Goal: Task Accomplishment & Management: Use online tool/utility

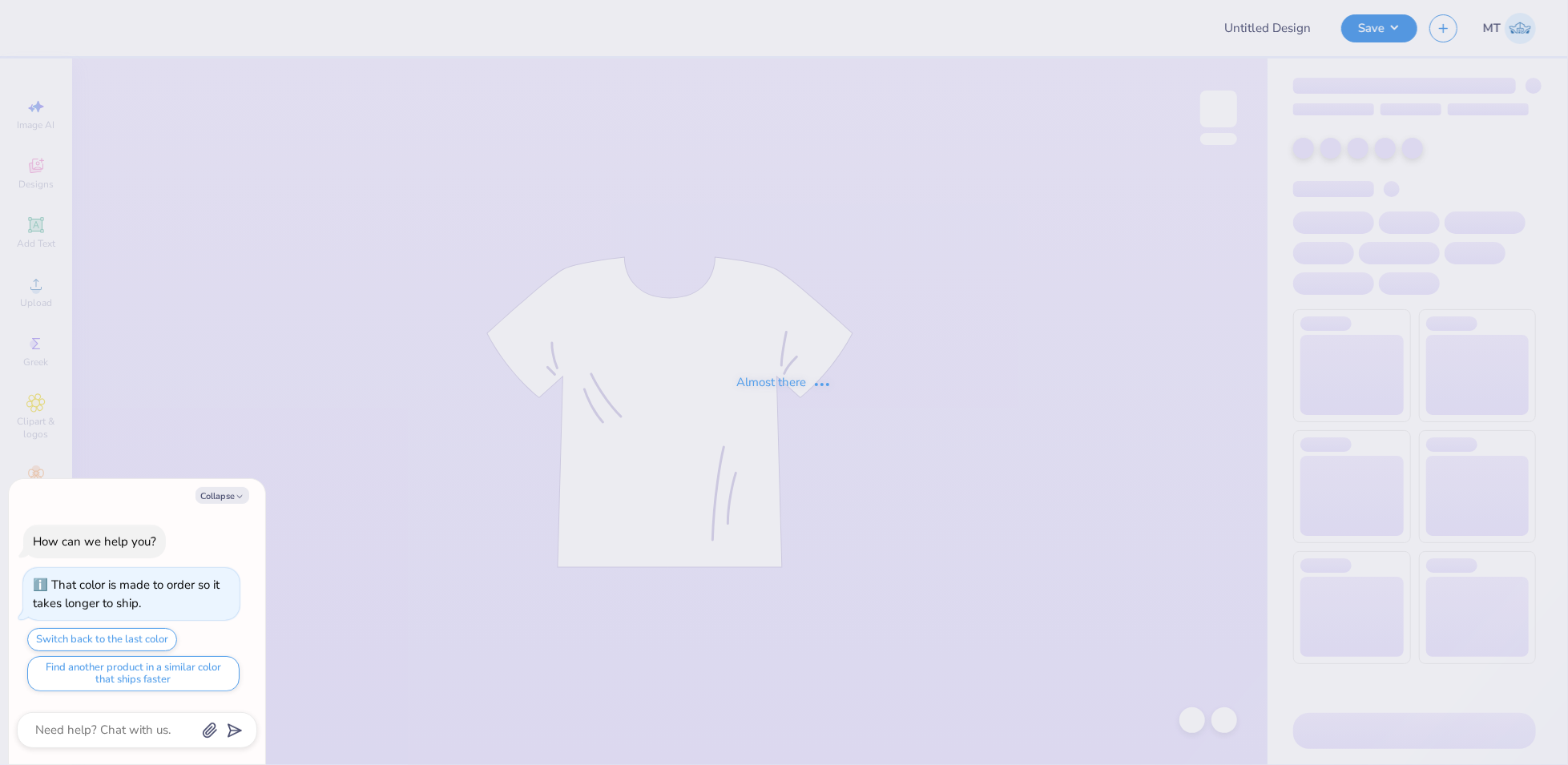
type textarea "x"
type input "FPS239608"
click at [237, 497] on icon "button" at bounding box center [239, 497] width 9 height 9
type textarea "x"
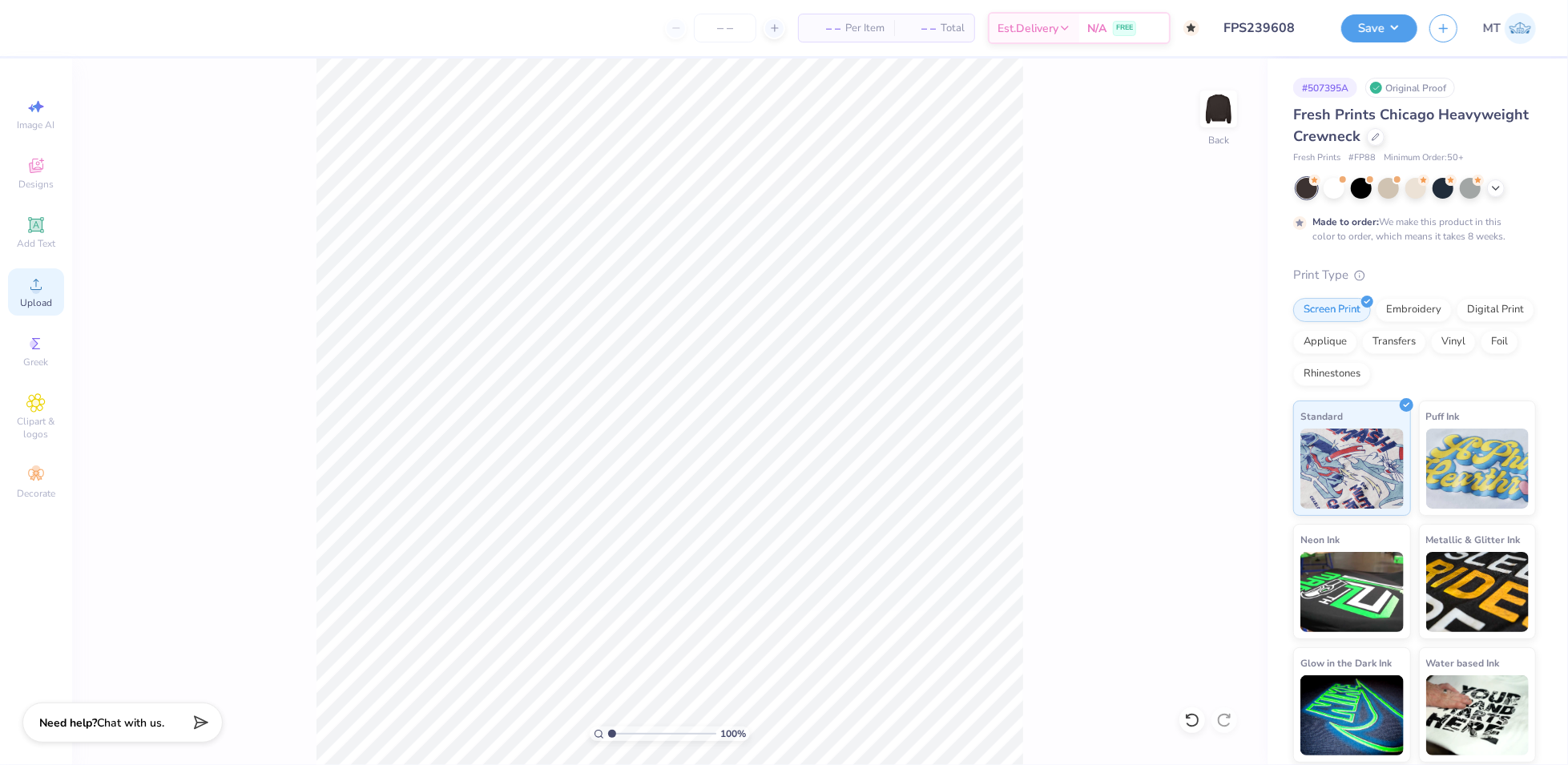
click at [27, 284] on icon at bounding box center [36, 284] width 19 height 19
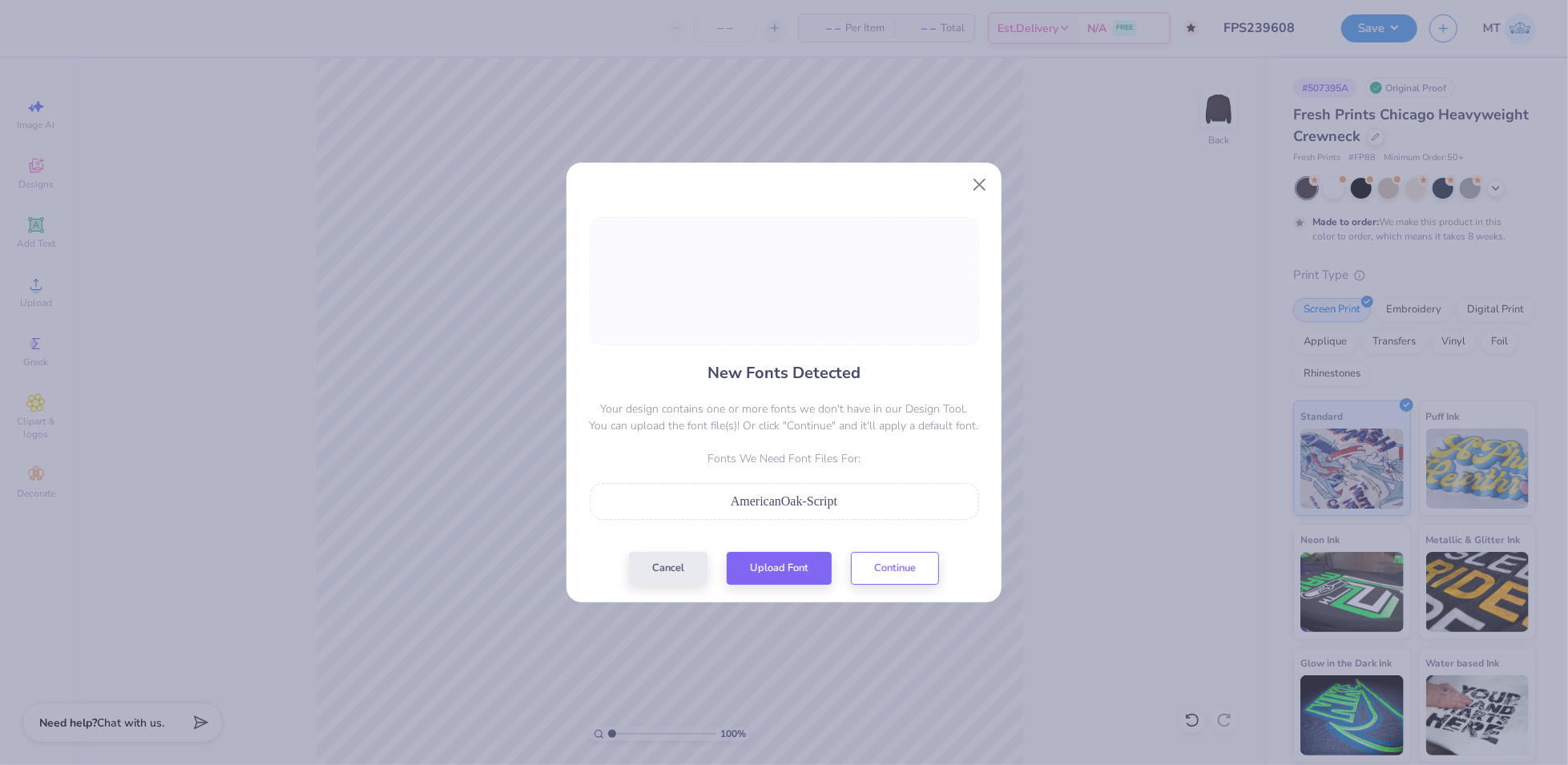
click at [774, 549] on div "New Fonts Detected Your design contains one or more fonts we don't have in our …" at bounding box center [784, 401] width 399 height 368
click at [776, 562] on button "Upload Font" at bounding box center [779, 565] width 105 height 33
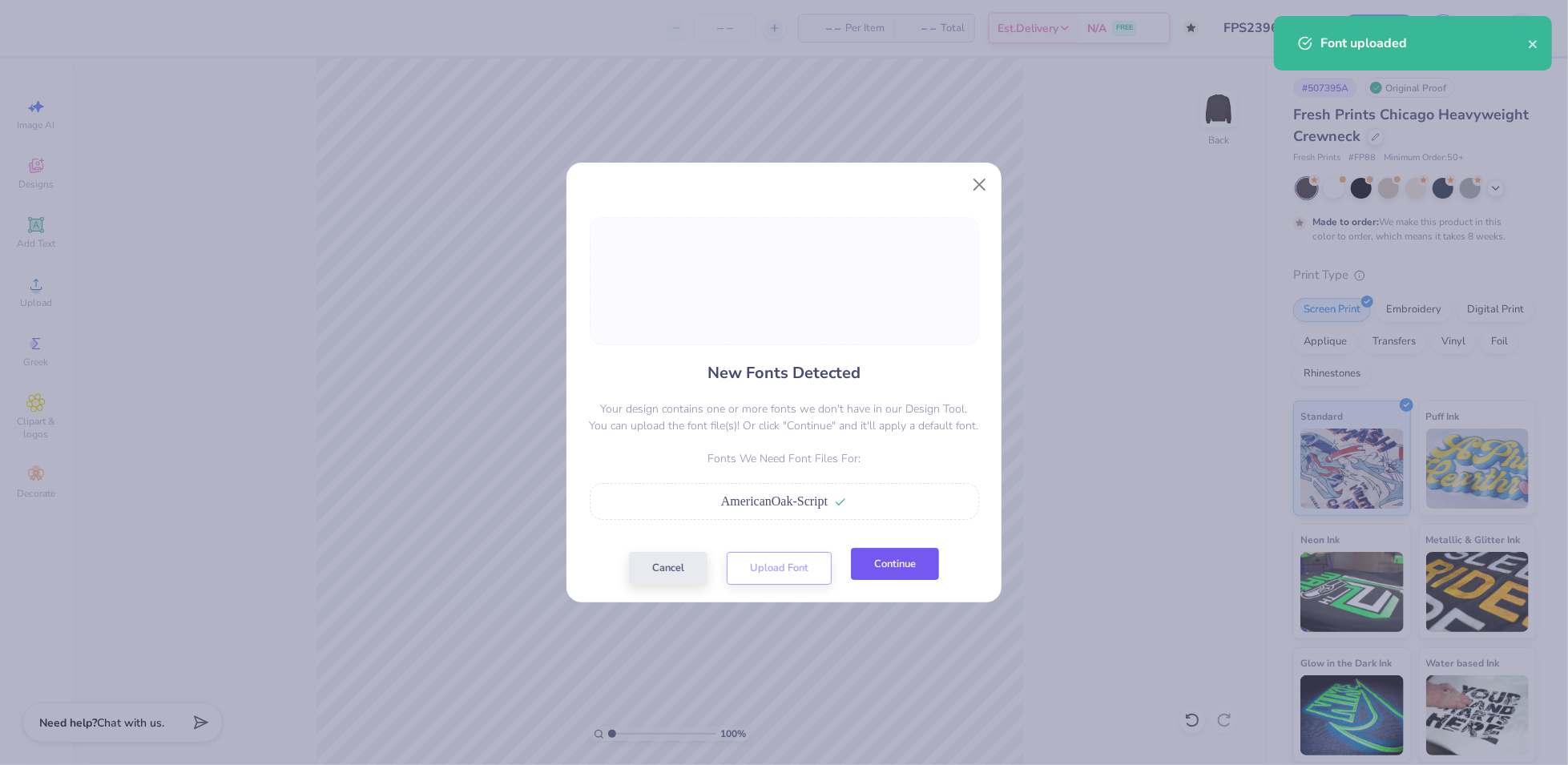
click at [908, 562] on button "Continue" at bounding box center [895, 565] width 88 height 33
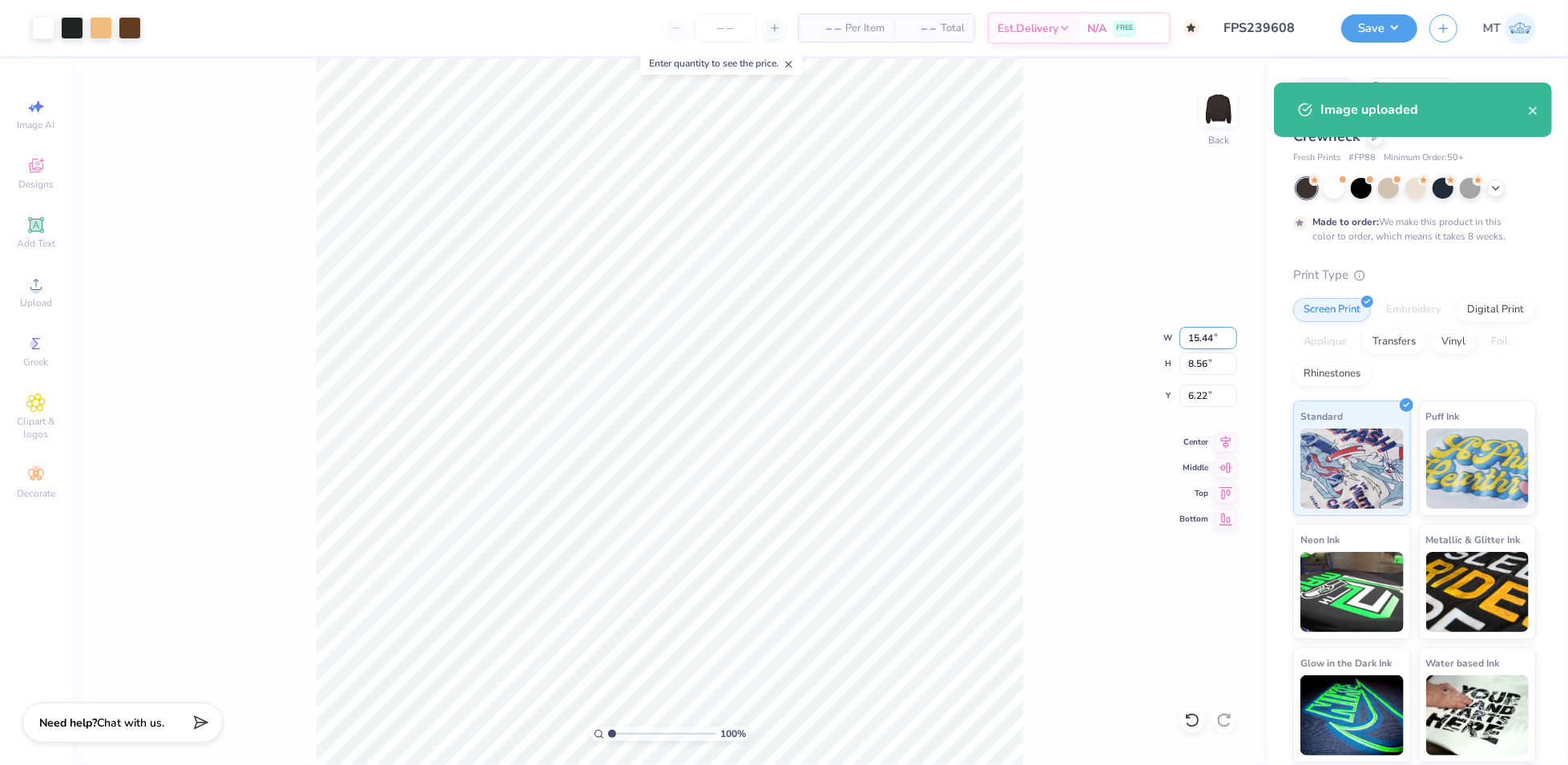
click at [1194, 337] on input "15.44" at bounding box center [1208, 338] width 58 height 22
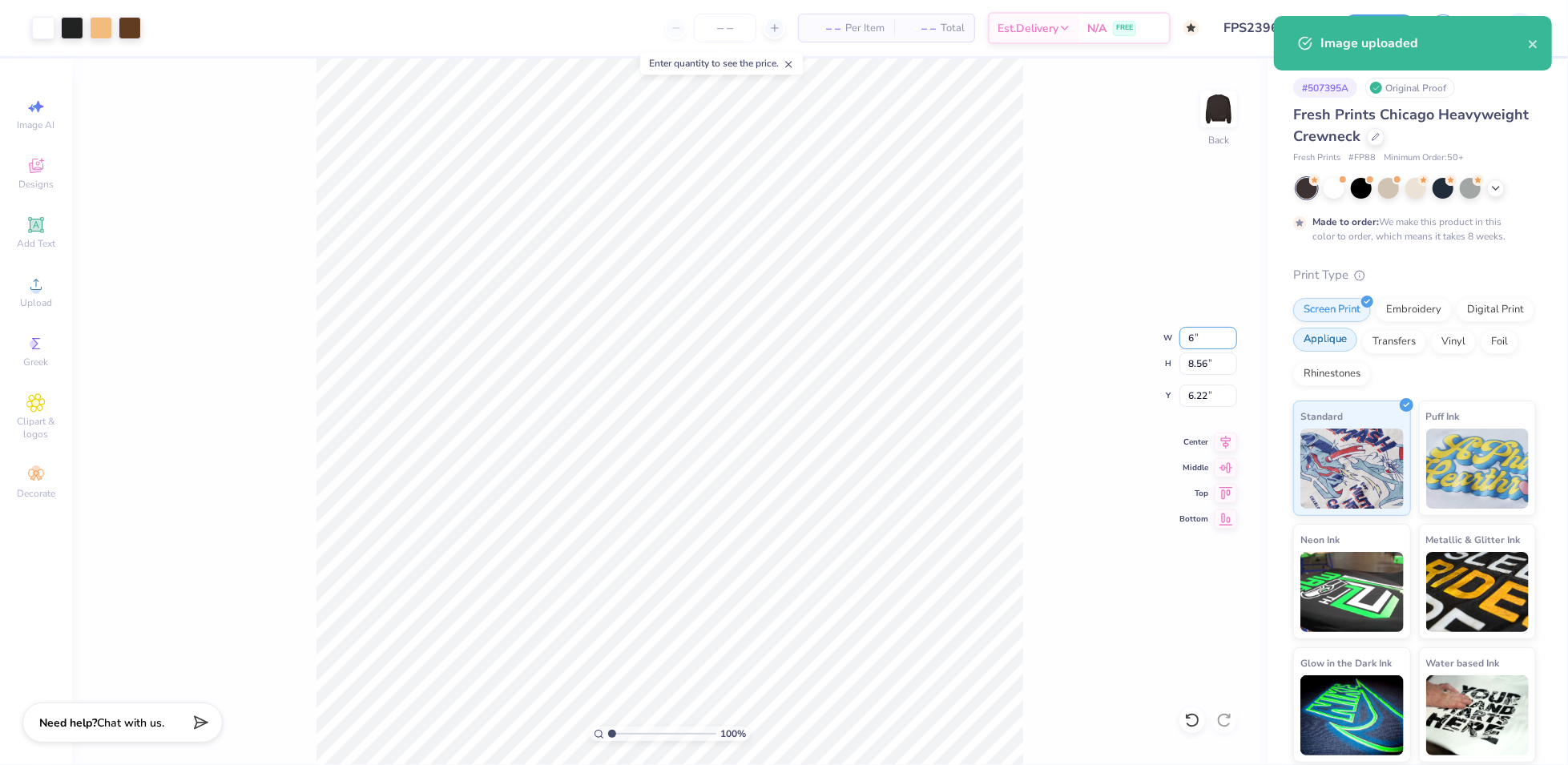
type input "6.00"
type input "3.33"
type input "8.84"
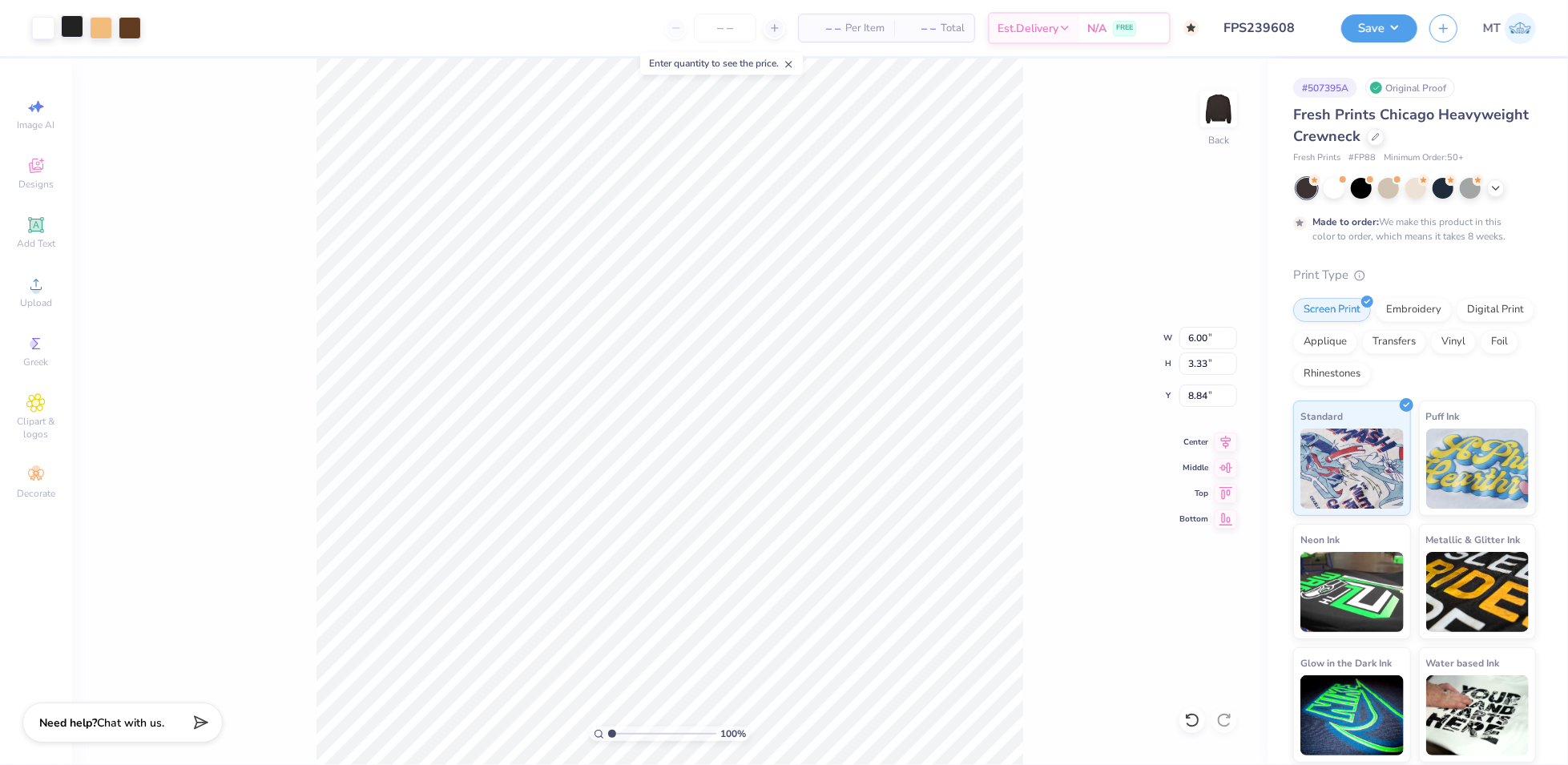
click at [68, 22] on div at bounding box center [72, 27] width 22 height 22
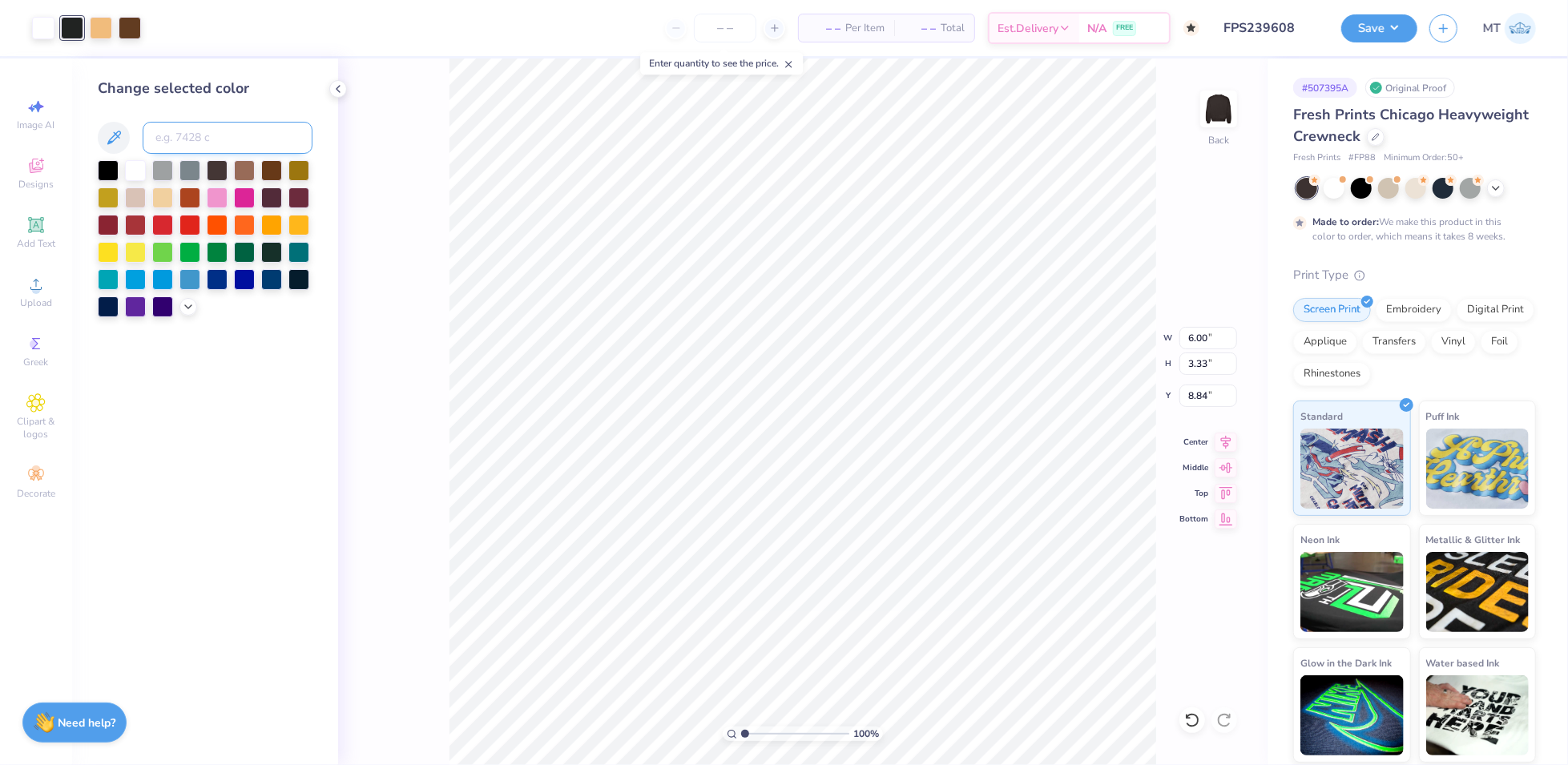
click at [218, 138] on input at bounding box center [227, 138] width 170 height 32
type input "426"
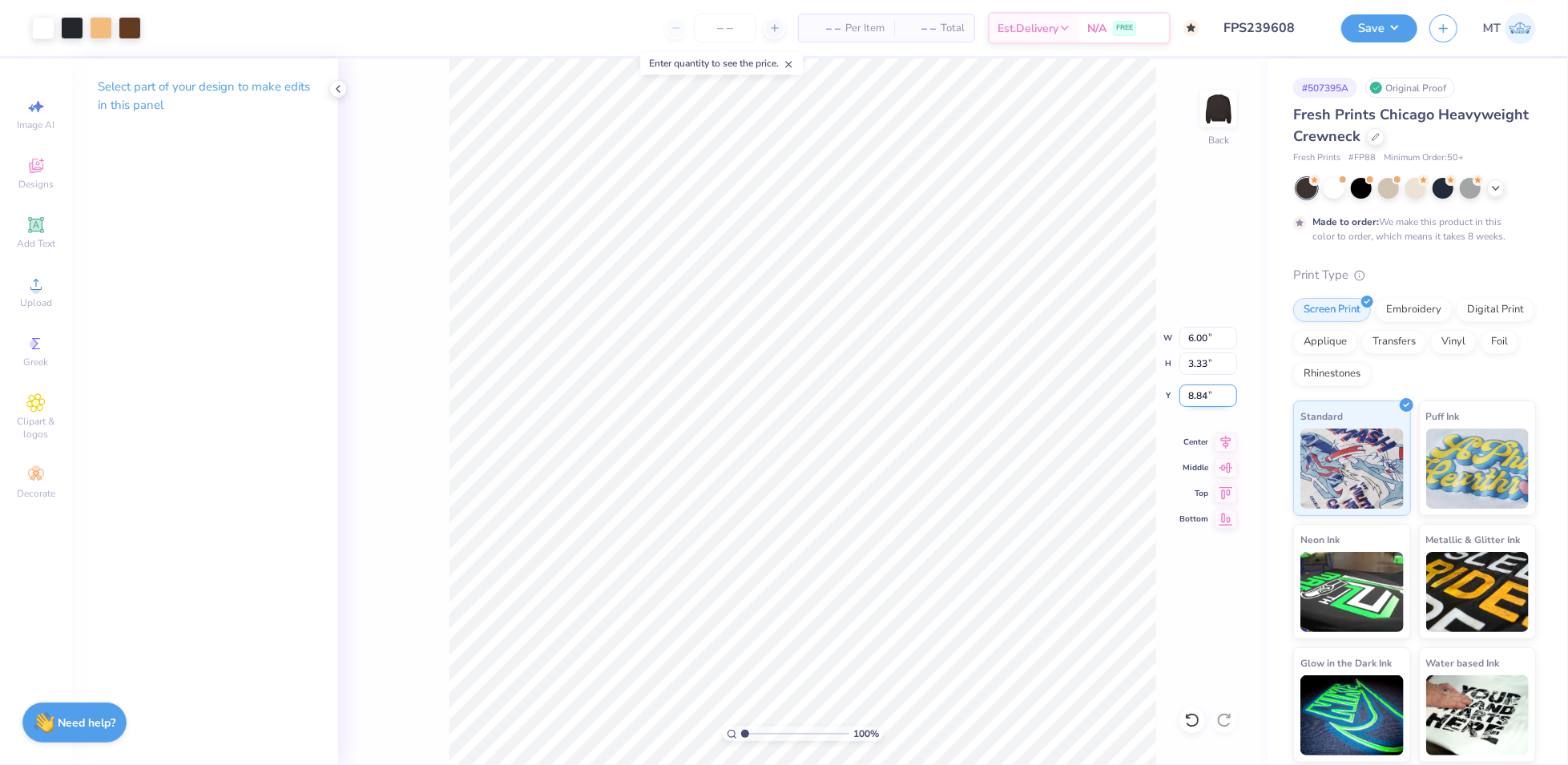
click at [1195, 390] on input "8.84" at bounding box center [1208, 395] width 58 height 22
click at [1196, 390] on input "8.84" at bounding box center [1208, 395] width 58 height 22
type input "3.00"
click at [1191, 334] on input "6.00" at bounding box center [1208, 338] width 58 height 22
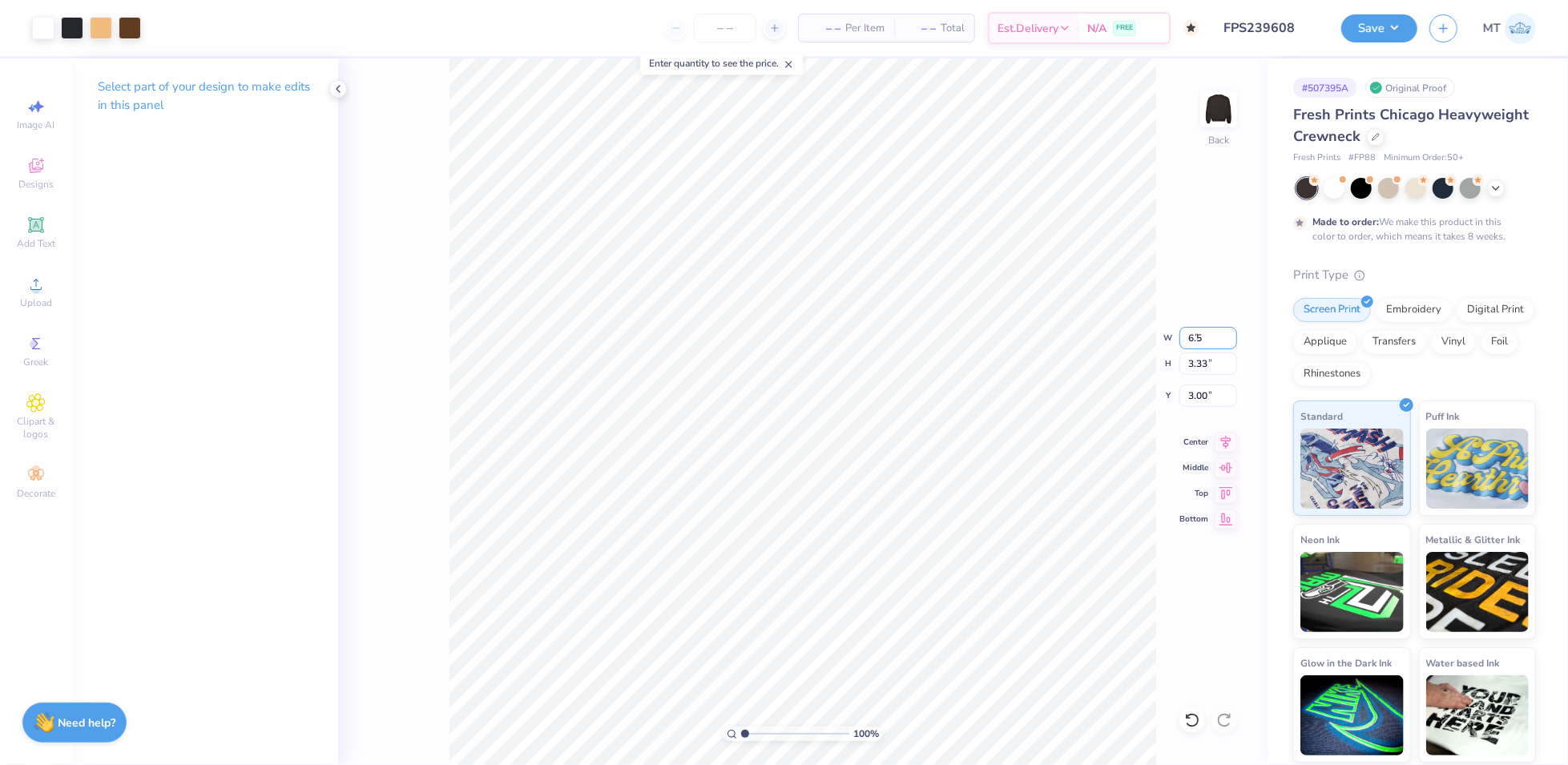
type input "6.50"
type input "3.60"
click at [1203, 391] on input "2.86" at bounding box center [1208, 395] width 58 height 22
type input "3.00"
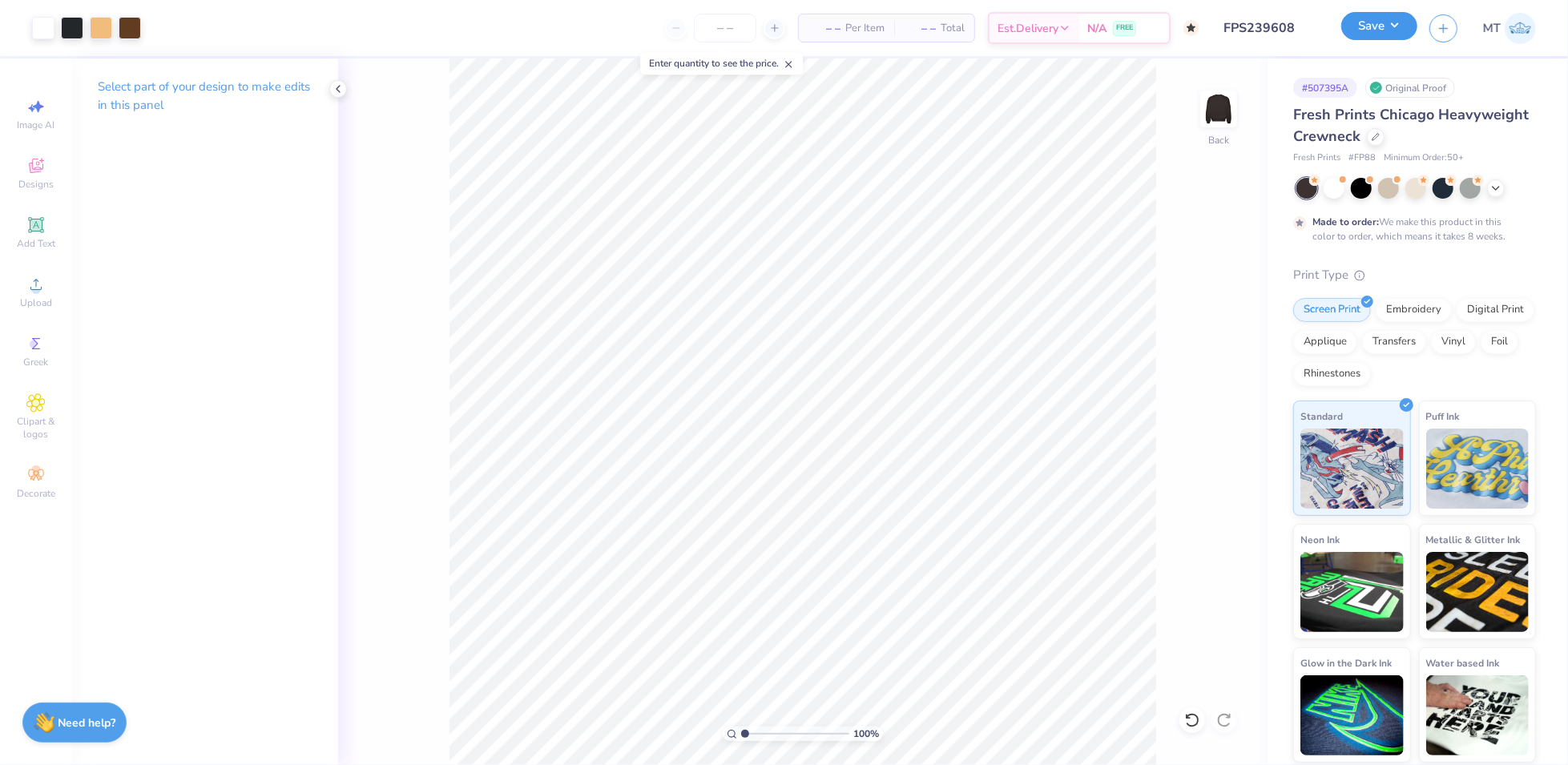
click at [1388, 39] on button "Save" at bounding box center [1379, 26] width 76 height 28
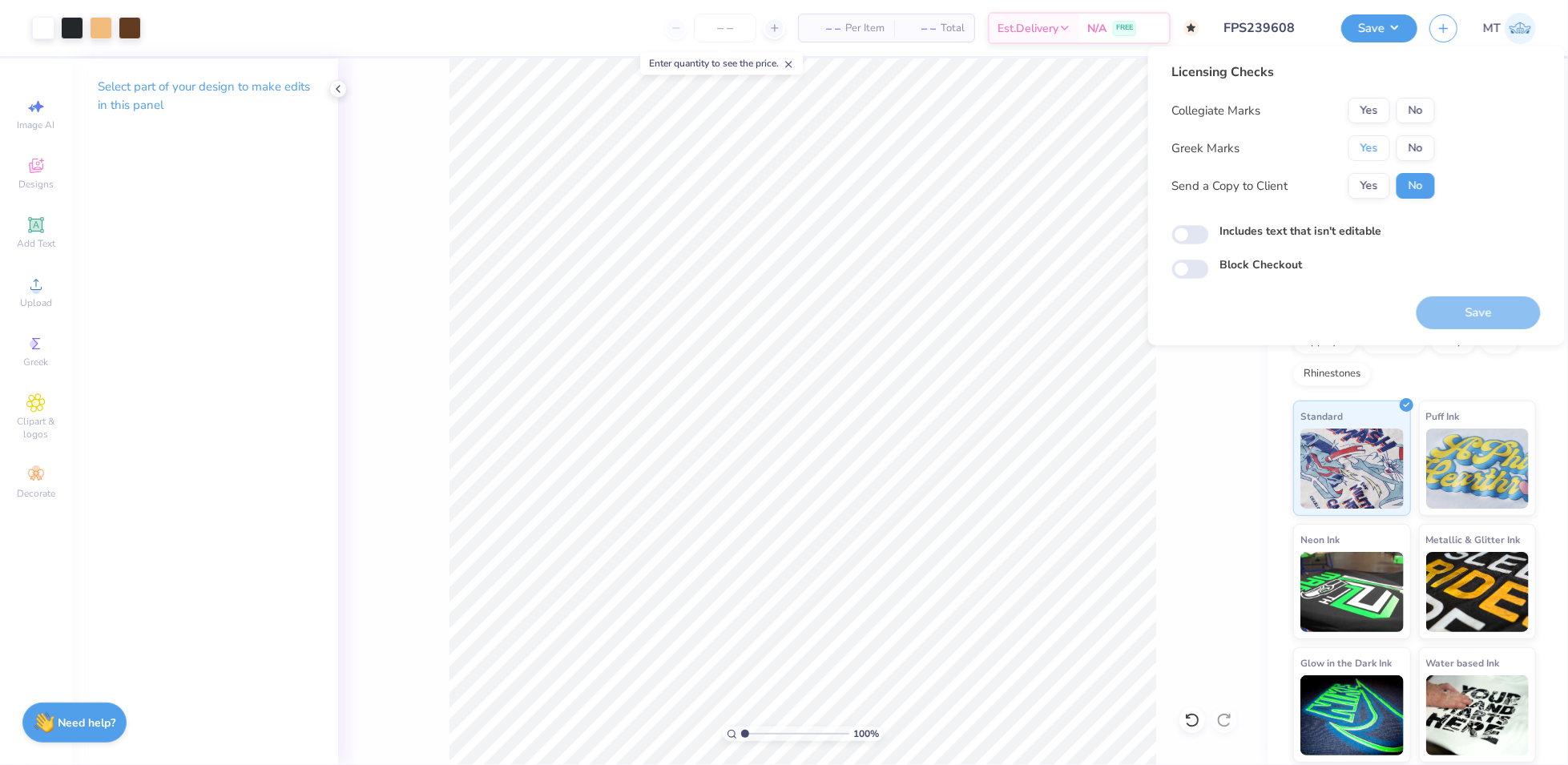
drag, startPoint x: 1357, startPoint y: 148, endPoint x: 1407, endPoint y: 130, distance: 53.1
click at [1358, 148] on button "Yes" at bounding box center [1369, 149] width 41 height 26
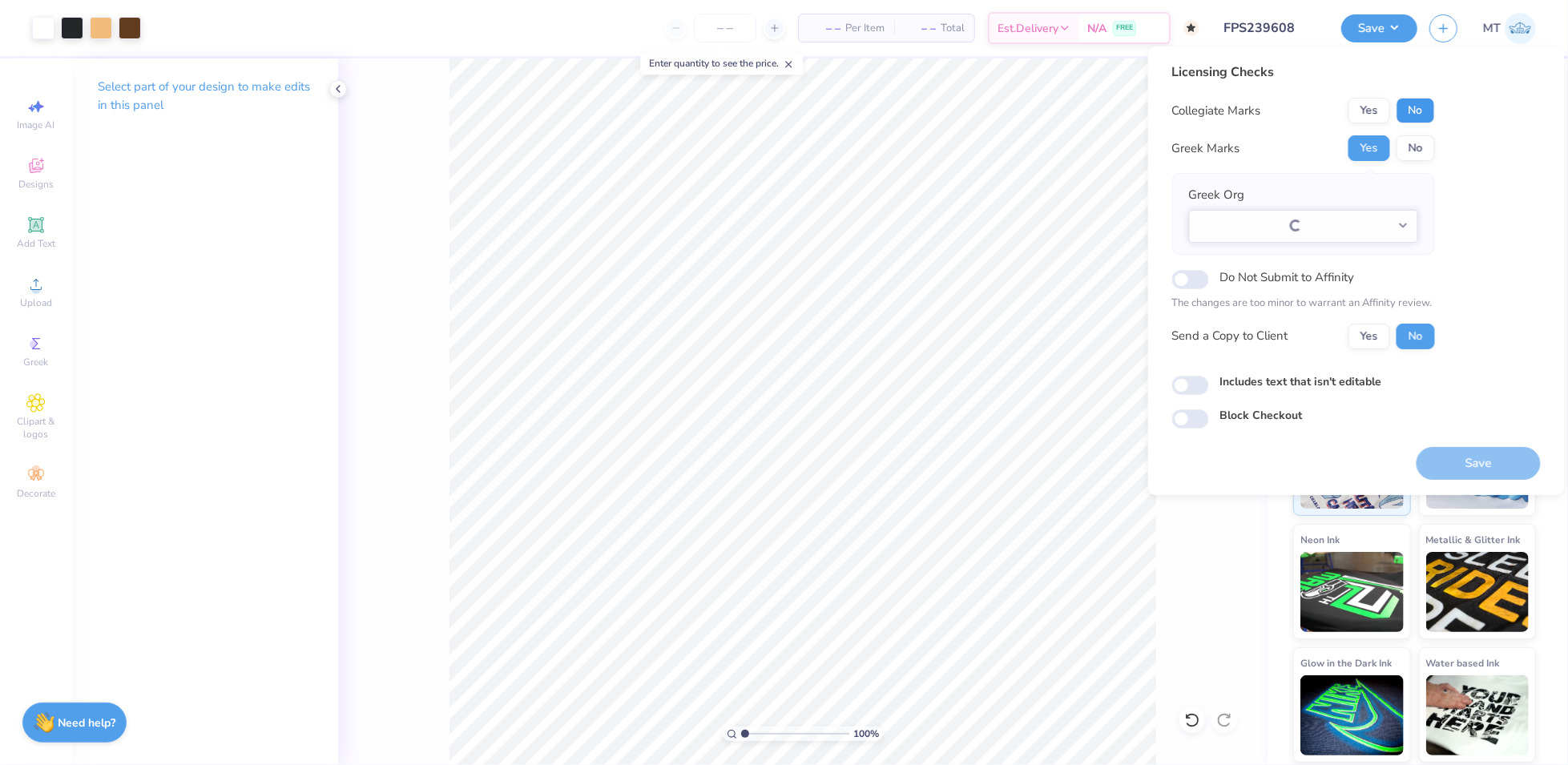
click at [1424, 111] on button "No" at bounding box center [1416, 111] width 39 height 26
click at [1412, 146] on button "No" at bounding box center [1416, 149] width 39 height 26
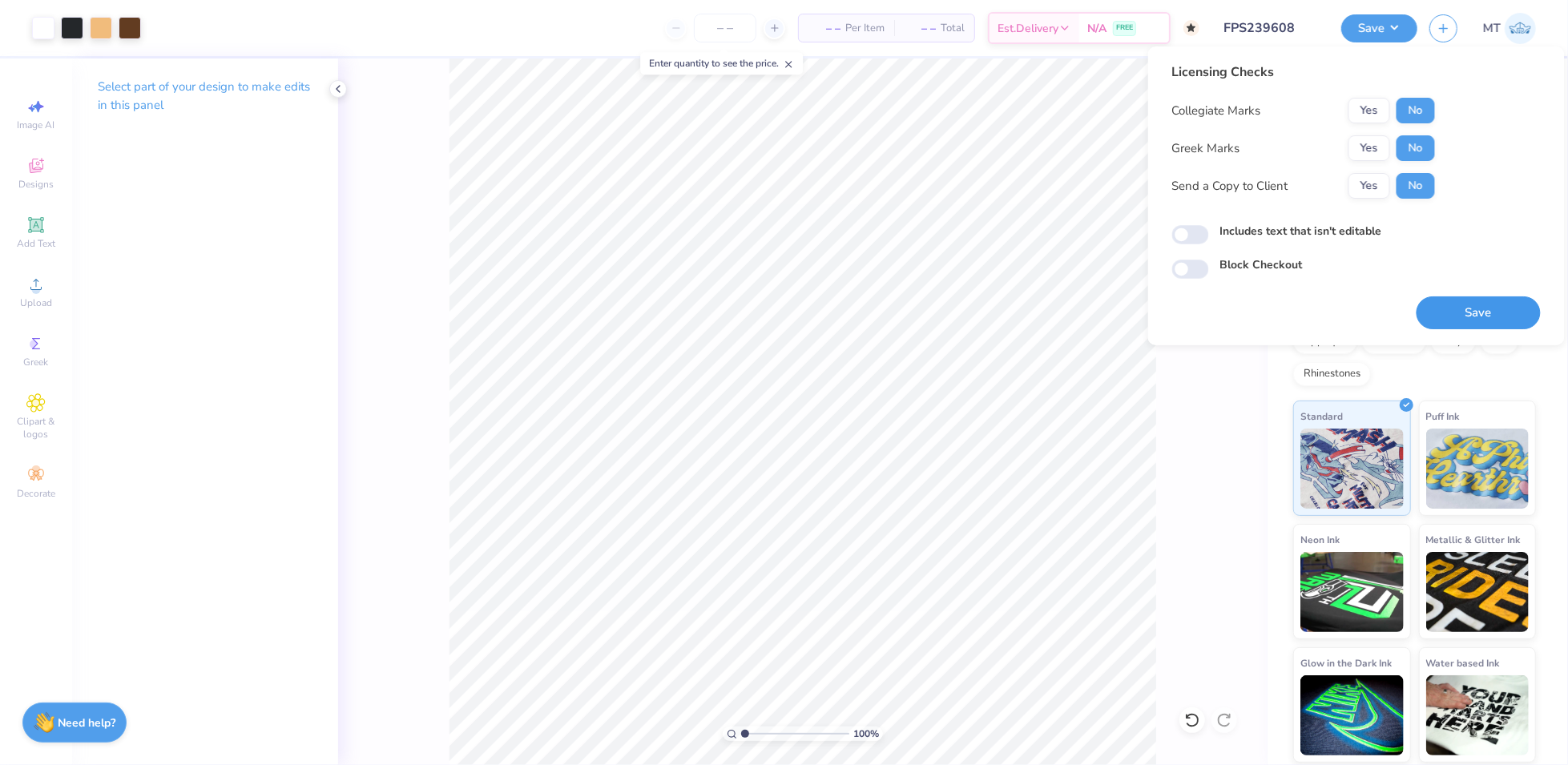
click at [1514, 314] on button "Save" at bounding box center [1478, 313] width 124 height 33
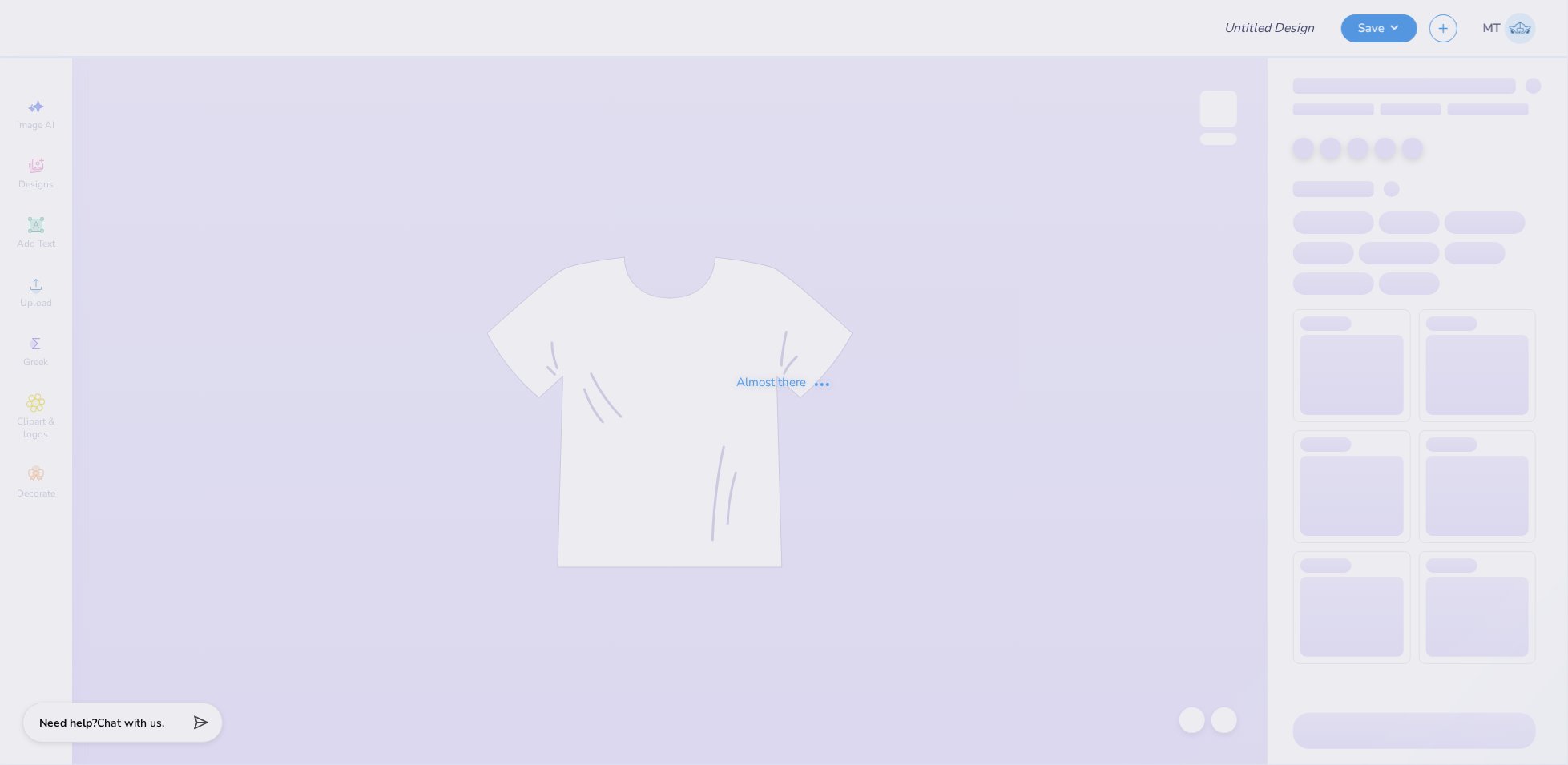
type input "FPS239608"
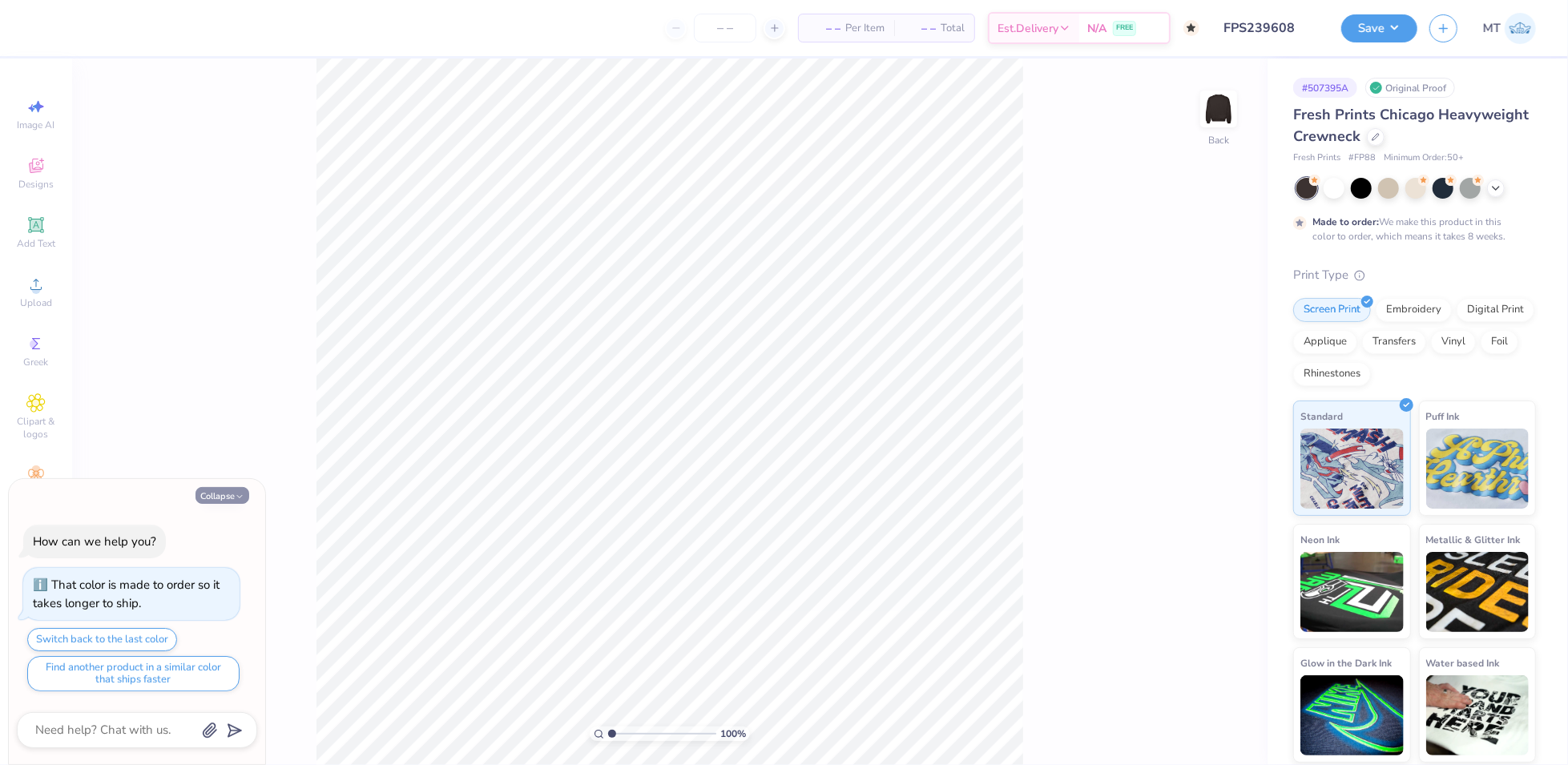
click at [223, 493] on button "Collapse" at bounding box center [222, 495] width 54 height 17
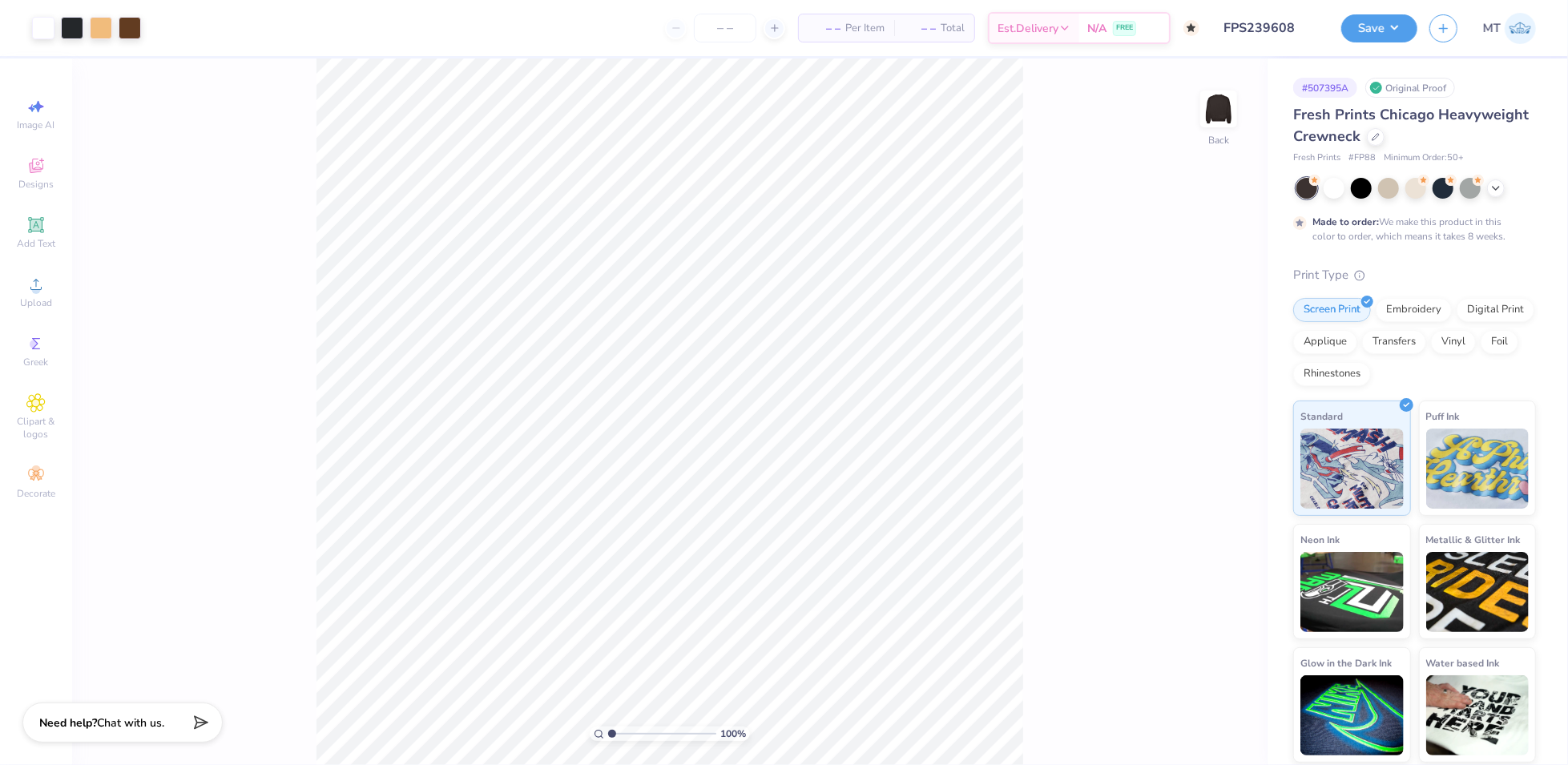
type textarea "x"
click at [28, 289] on icon at bounding box center [36, 284] width 19 height 19
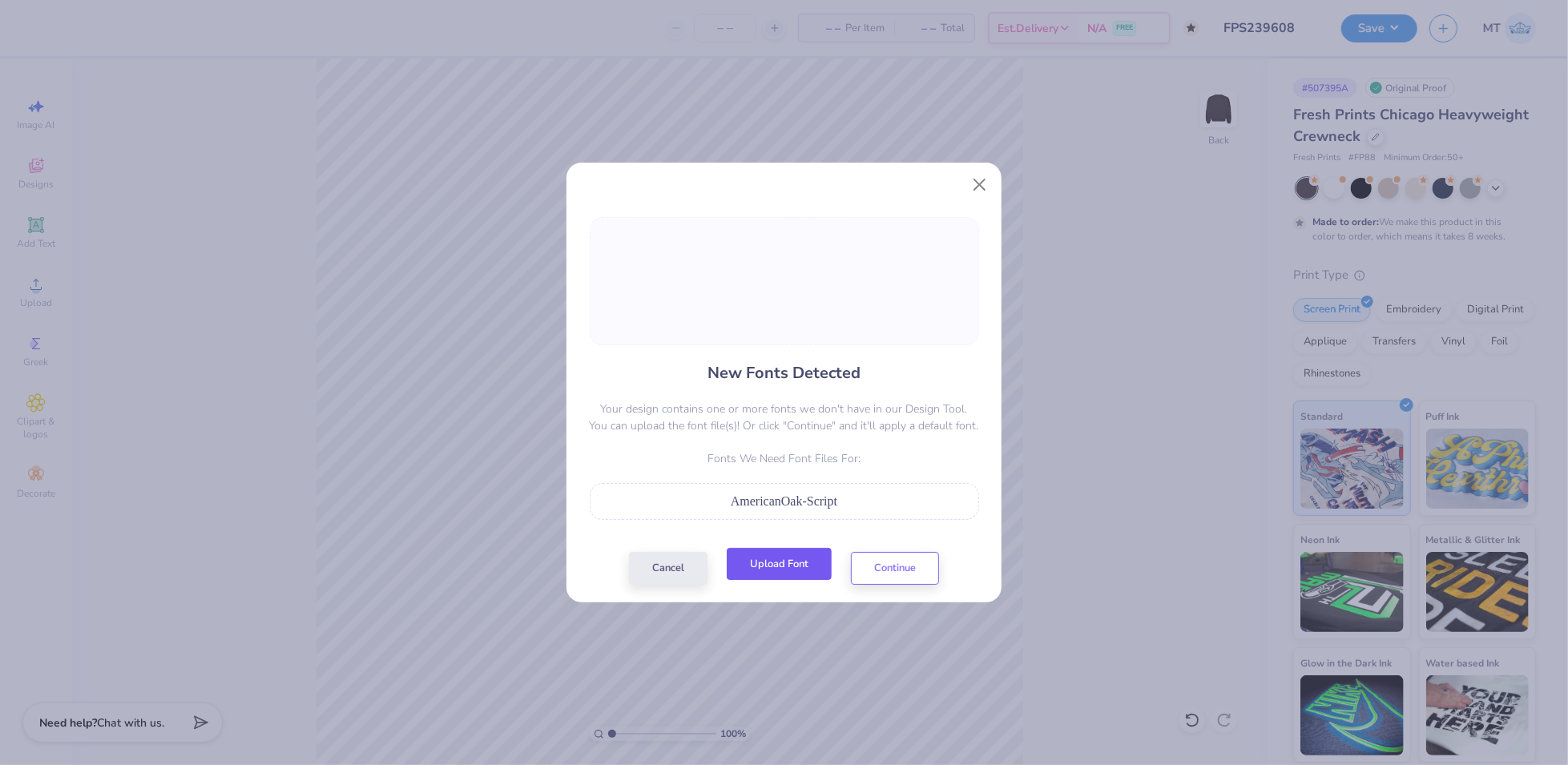
click at [781, 560] on button "Upload Font" at bounding box center [779, 565] width 105 height 33
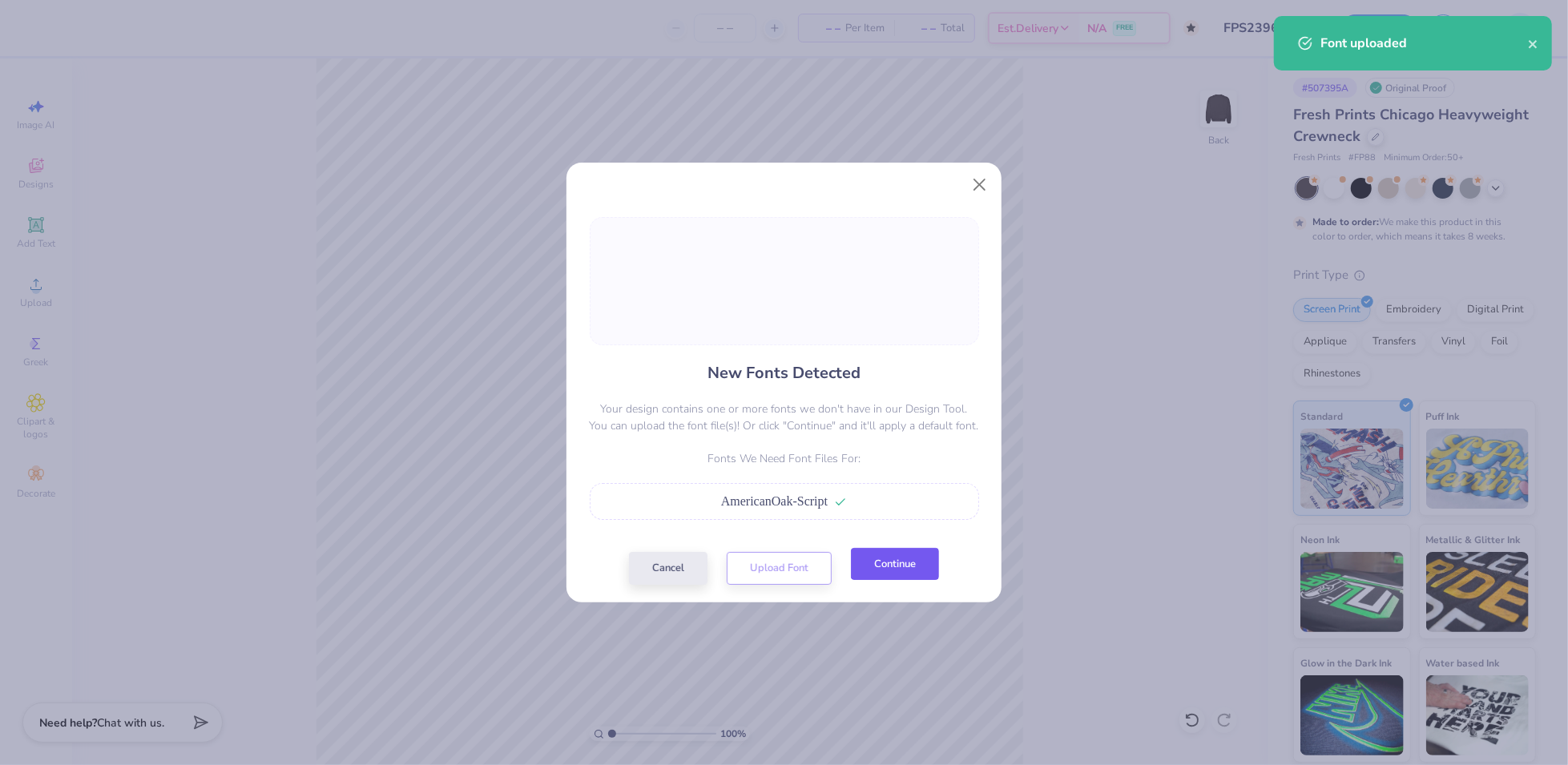
click at [915, 569] on button "Continue" at bounding box center [895, 565] width 88 height 33
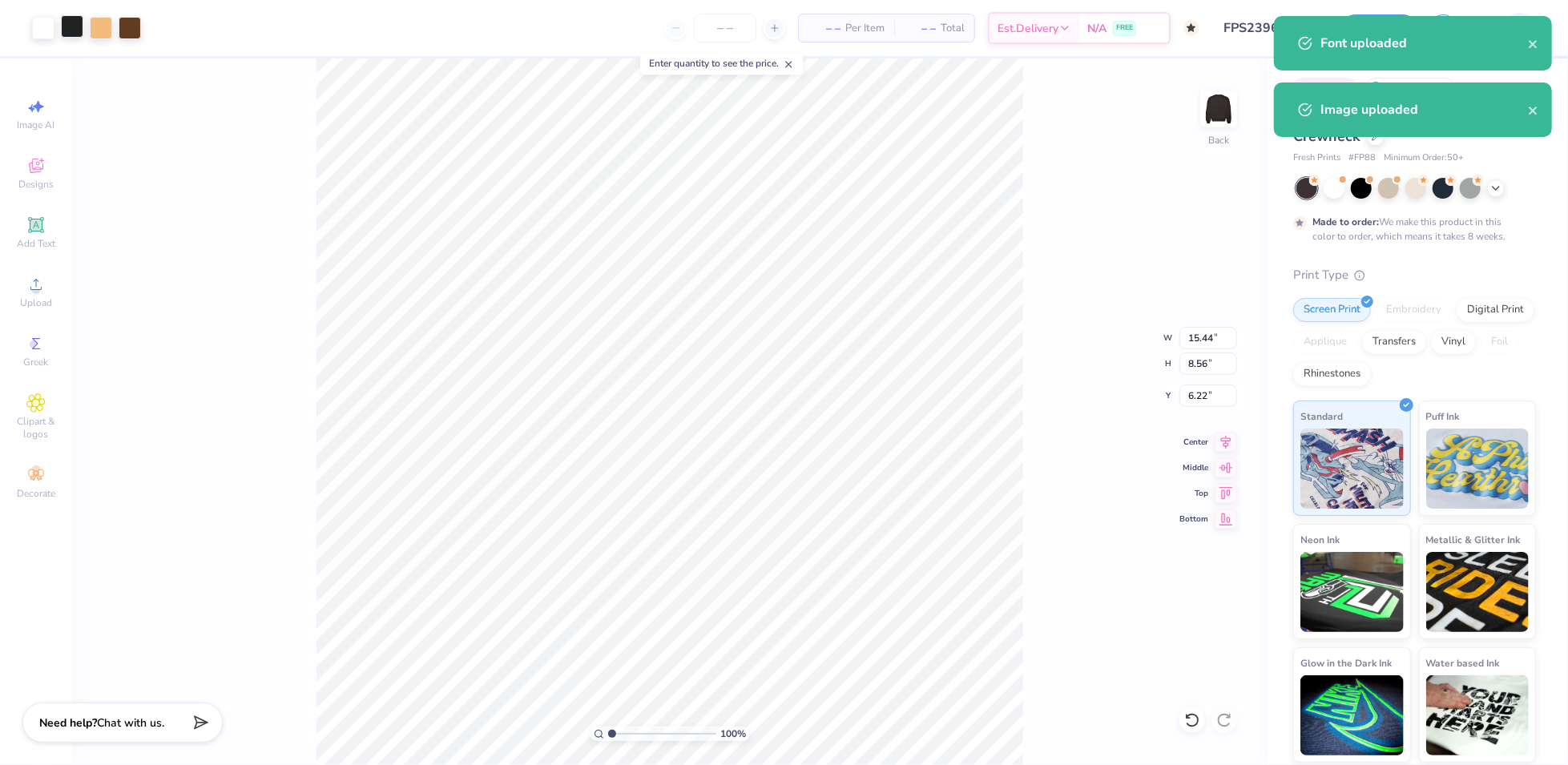
click at [68, 26] on div at bounding box center [72, 27] width 22 height 22
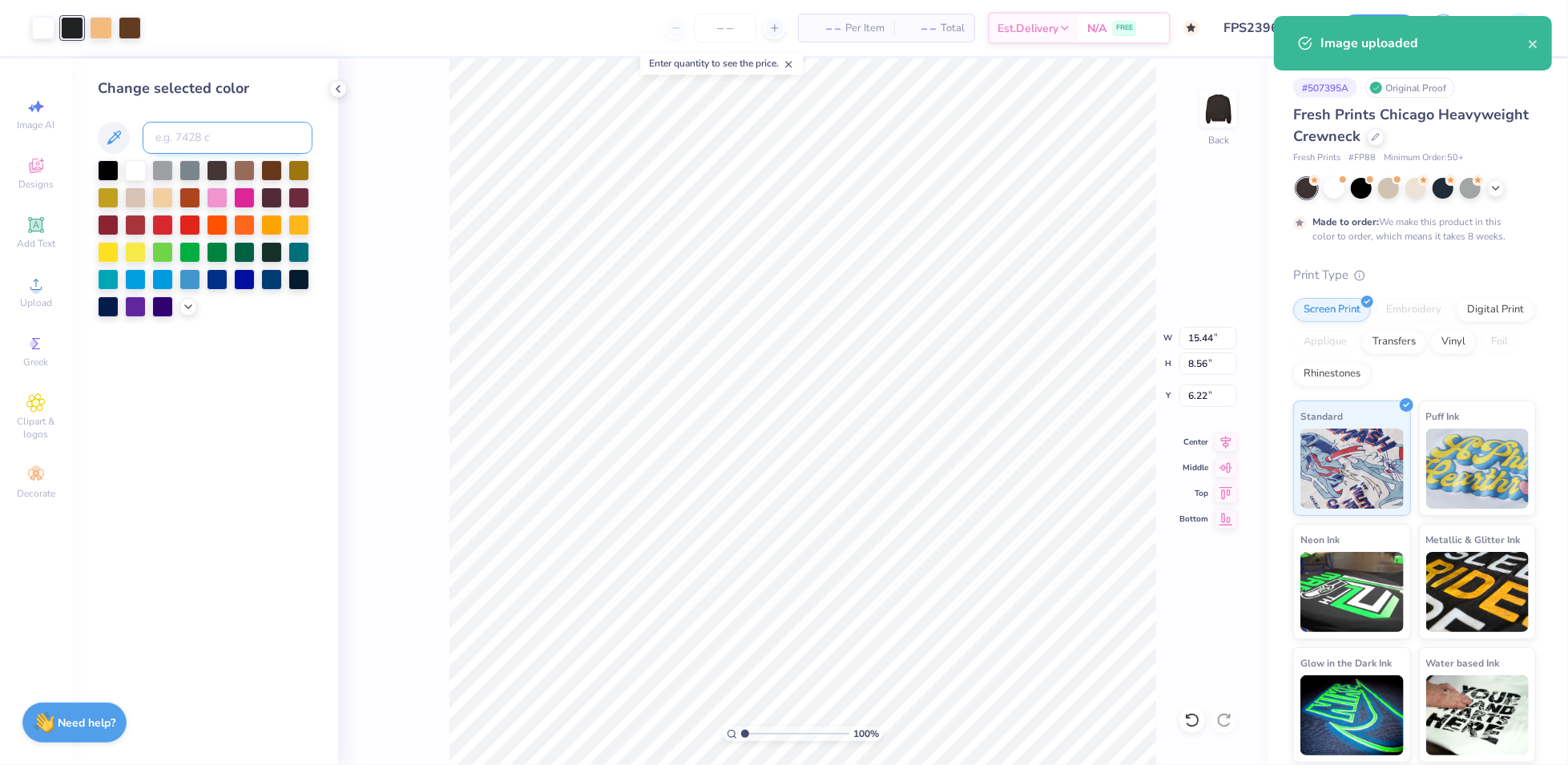
click at [212, 139] on input at bounding box center [227, 138] width 170 height 32
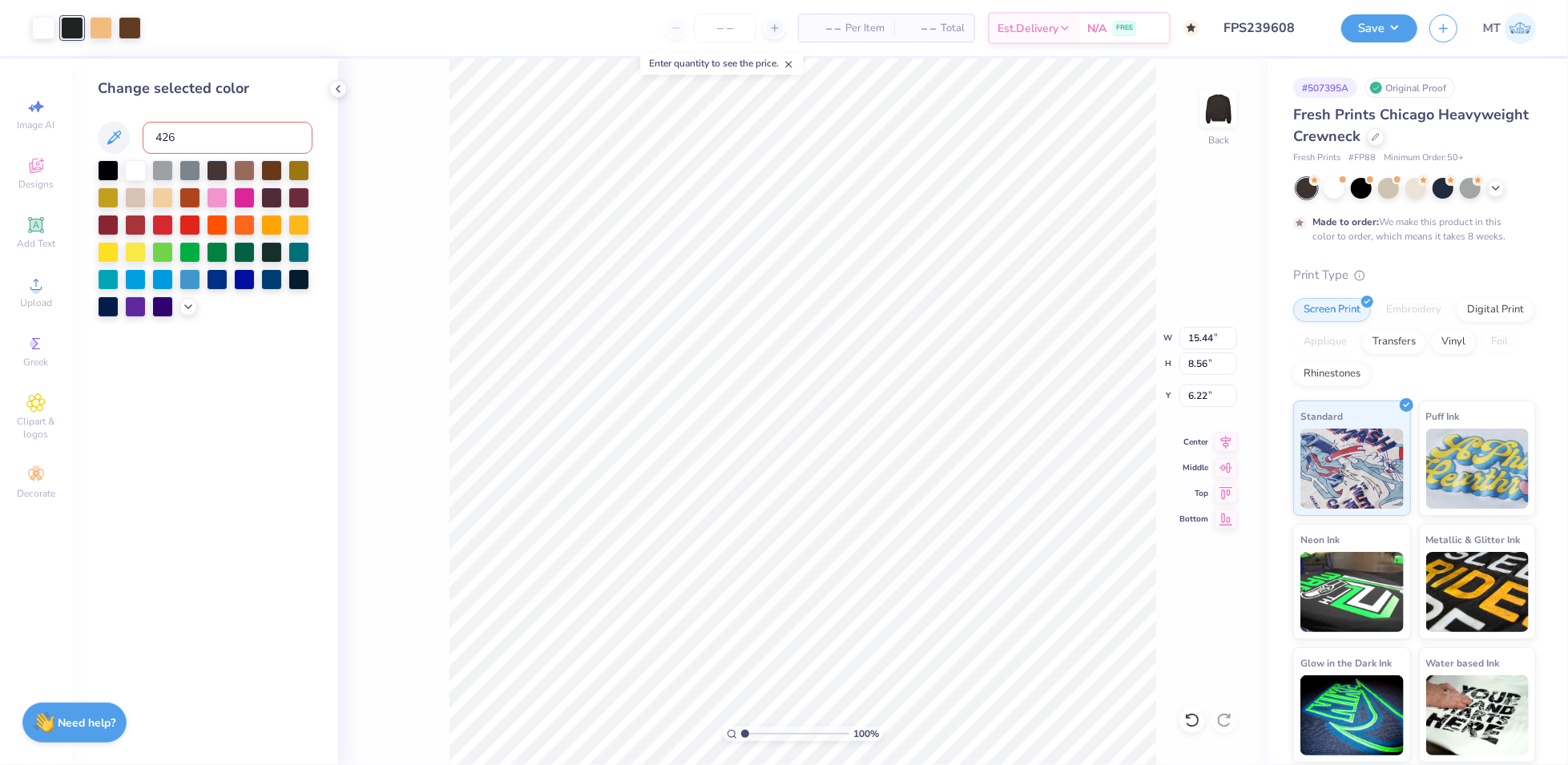
type input "426"
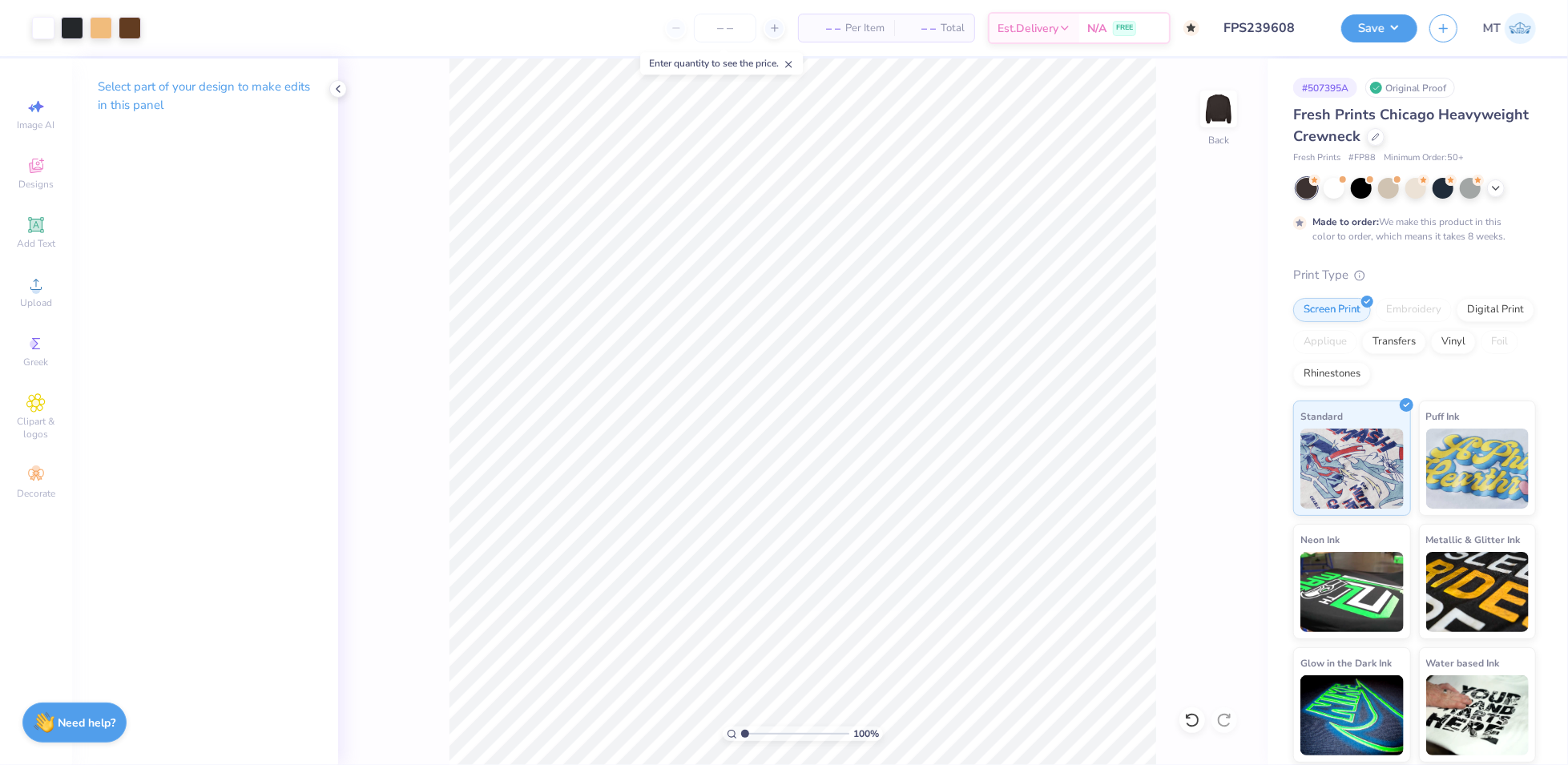
click at [1237, 616] on div "100 % Back" at bounding box center [803, 412] width 930 height 707
click at [1197, 339] on input "15.44" at bounding box center [1208, 338] width 58 height 22
type input "6.50"
type input "3.60"
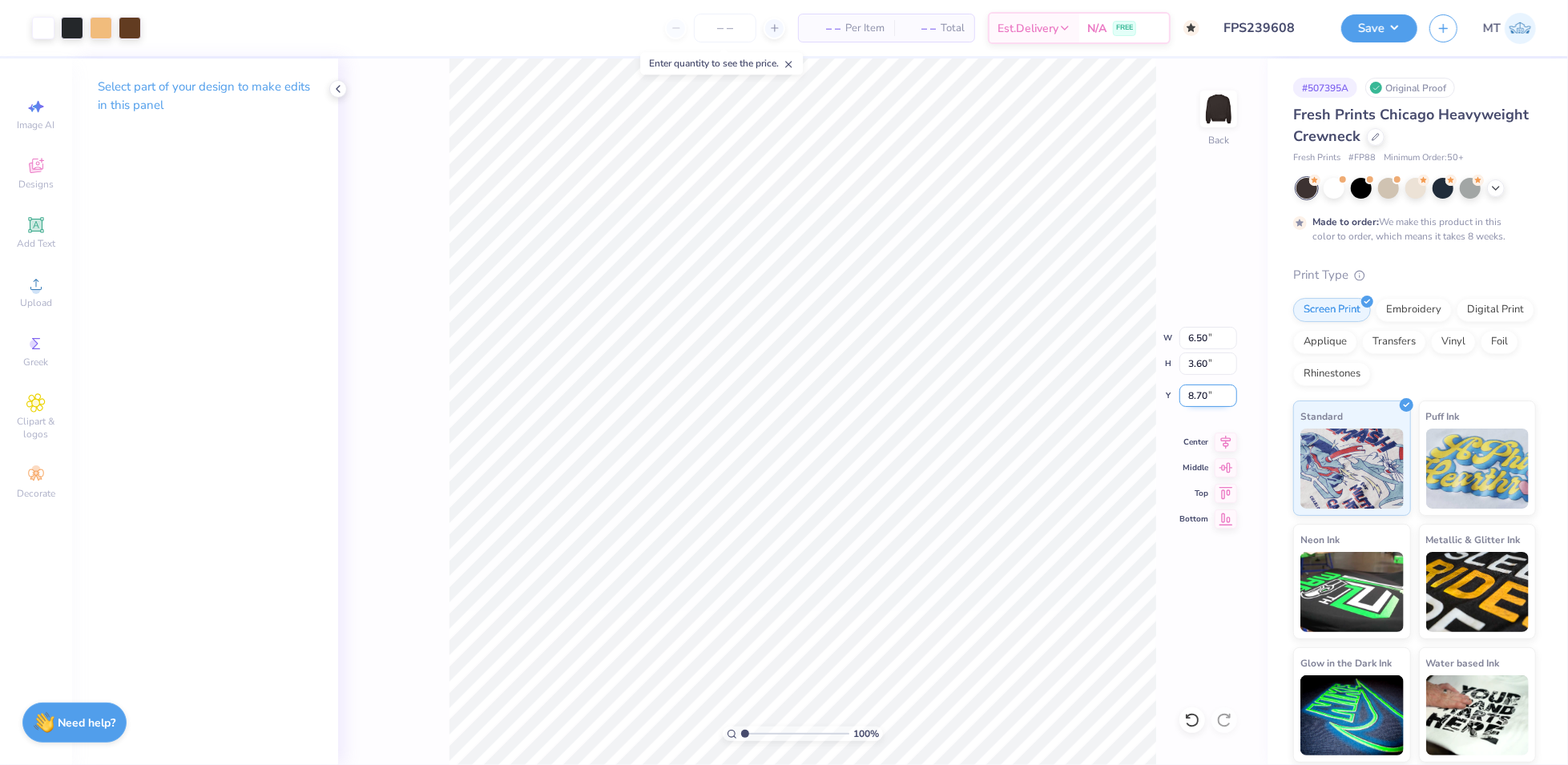
click at [1198, 399] on input "8.70" at bounding box center [1208, 395] width 58 height 22
type input "3.00"
click at [1311, 465] on img at bounding box center [1352, 466] width 104 height 80
click at [1411, 35] on button "Save" at bounding box center [1379, 26] width 76 height 28
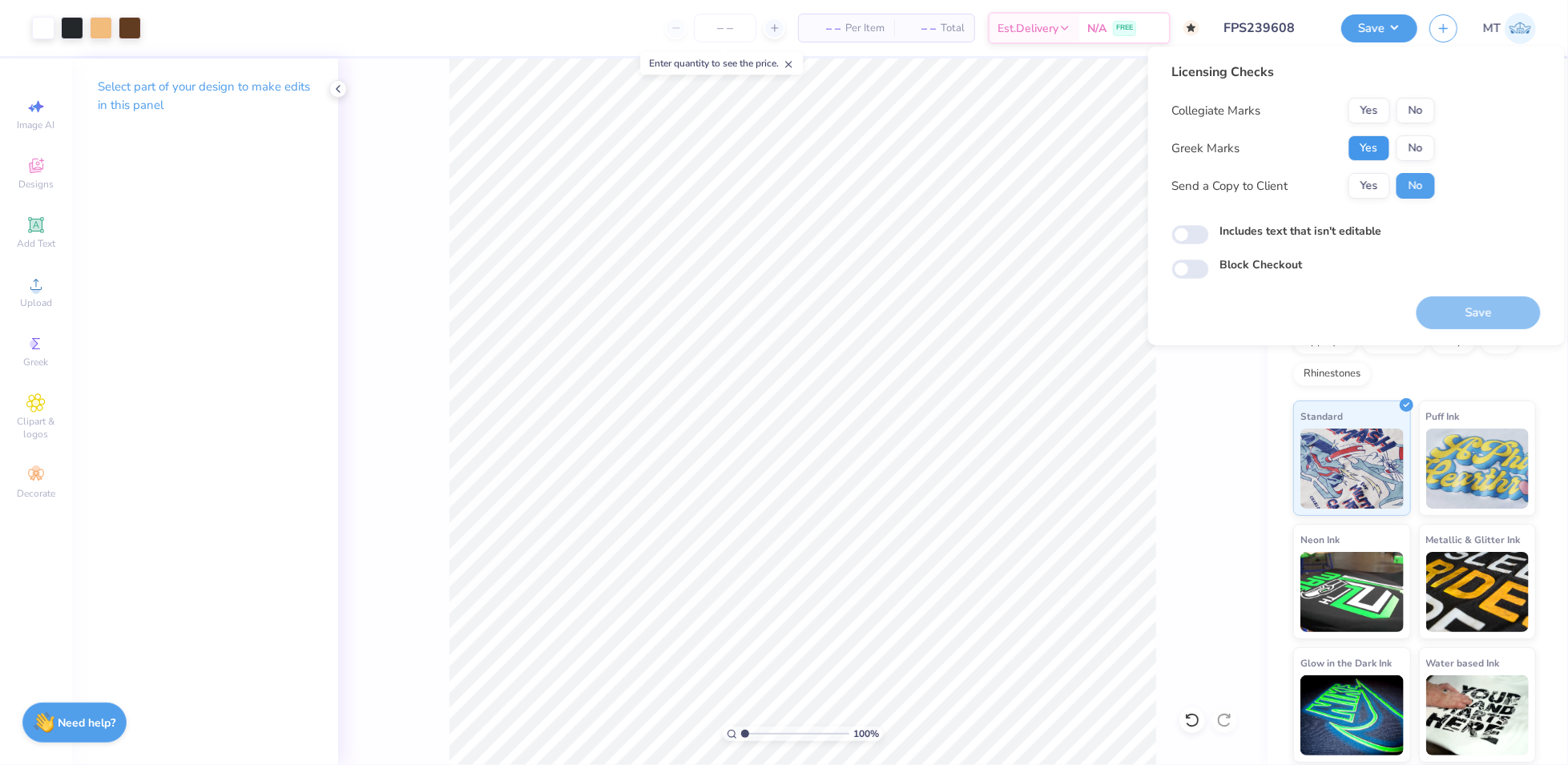
click at [1380, 143] on button "Yes" at bounding box center [1369, 149] width 41 height 26
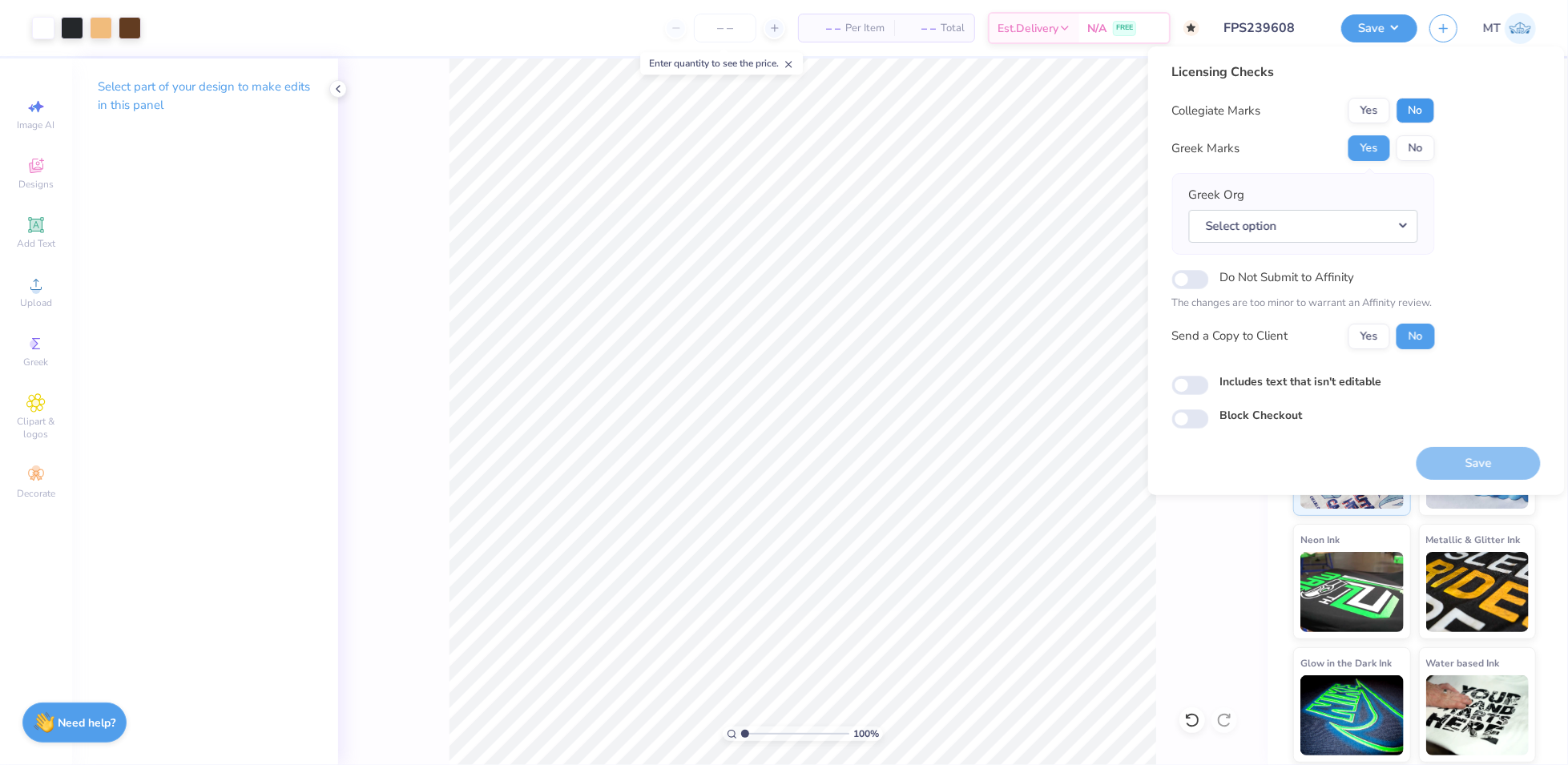
click at [1422, 105] on button "No" at bounding box center [1416, 111] width 39 height 26
click at [1405, 146] on button "No" at bounding box center [1416, 149] width 39 height 26
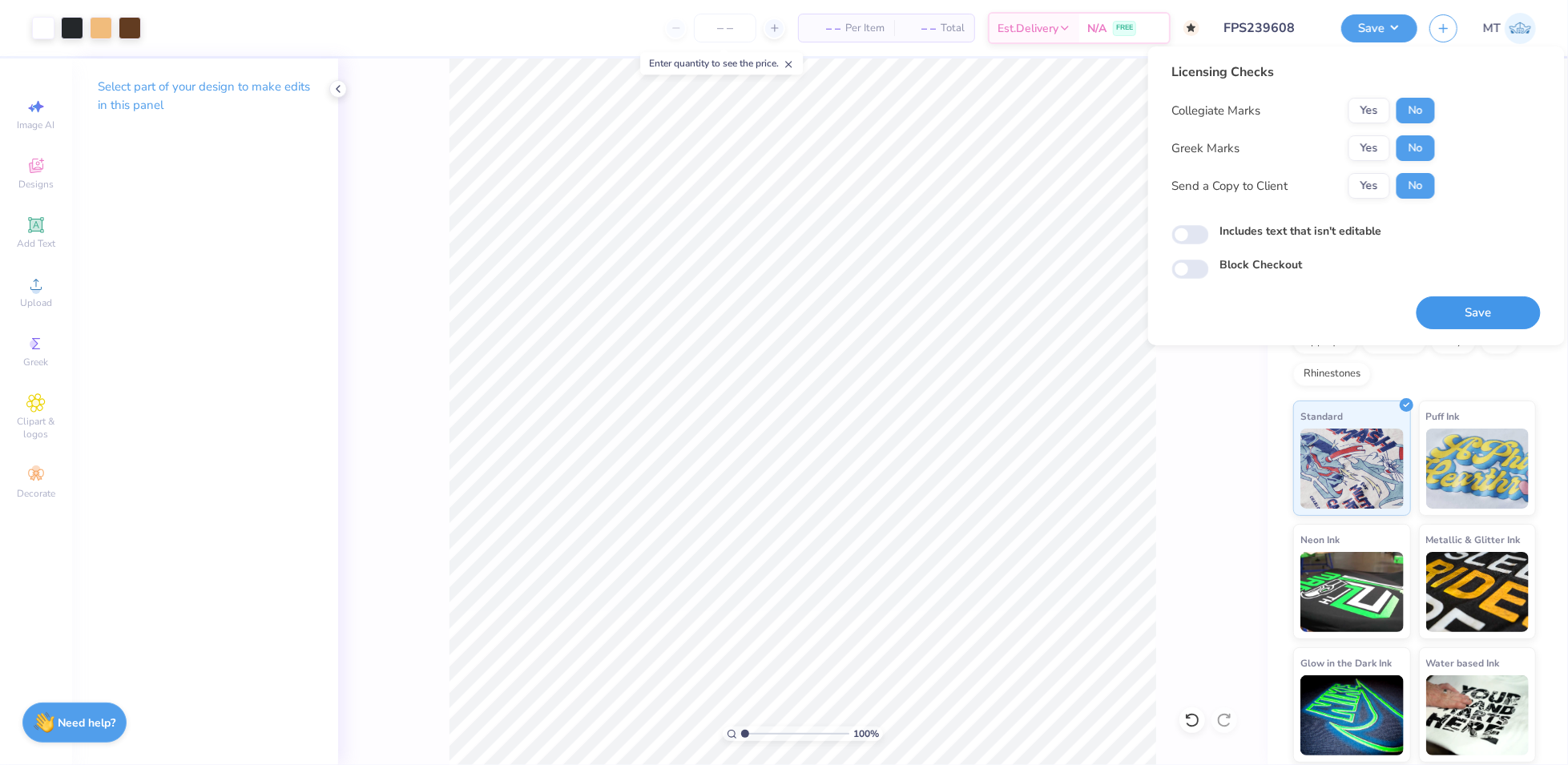
click at [1493, 307] on button "Save" at bounding box center [1478, 313] width 124 height 33
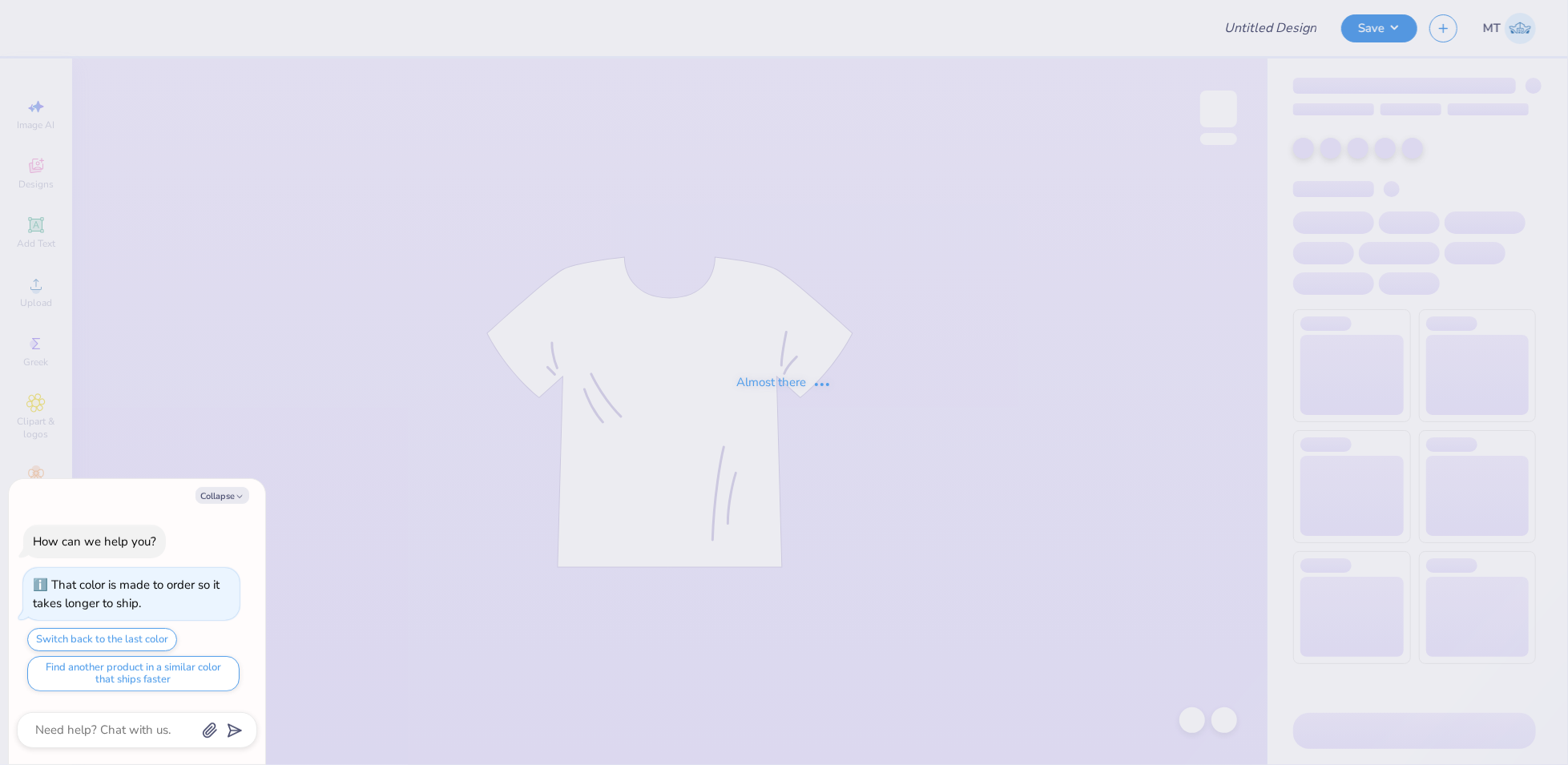
type textarea "x"
type input "FPS239608"
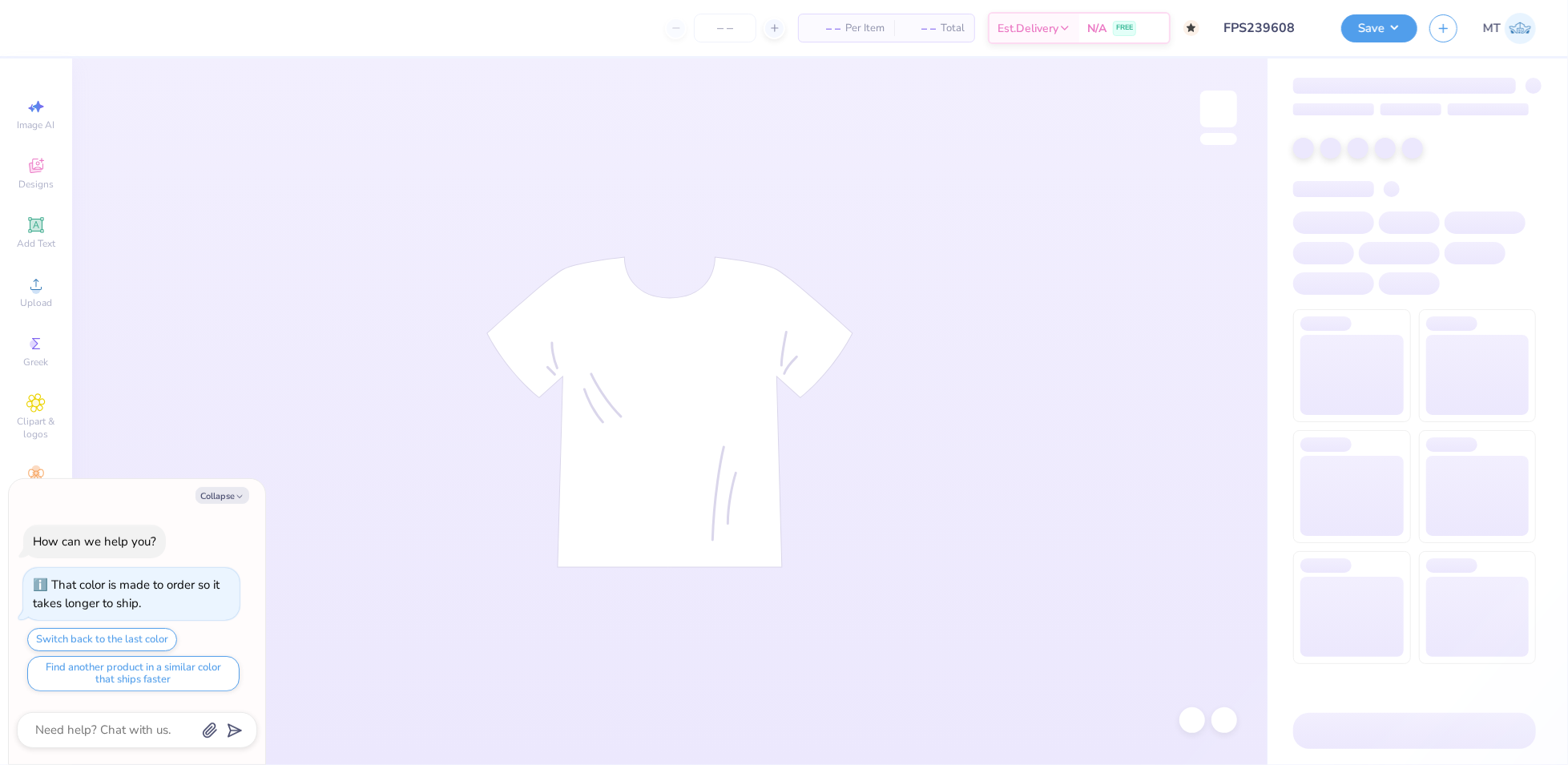
type textarea "x"
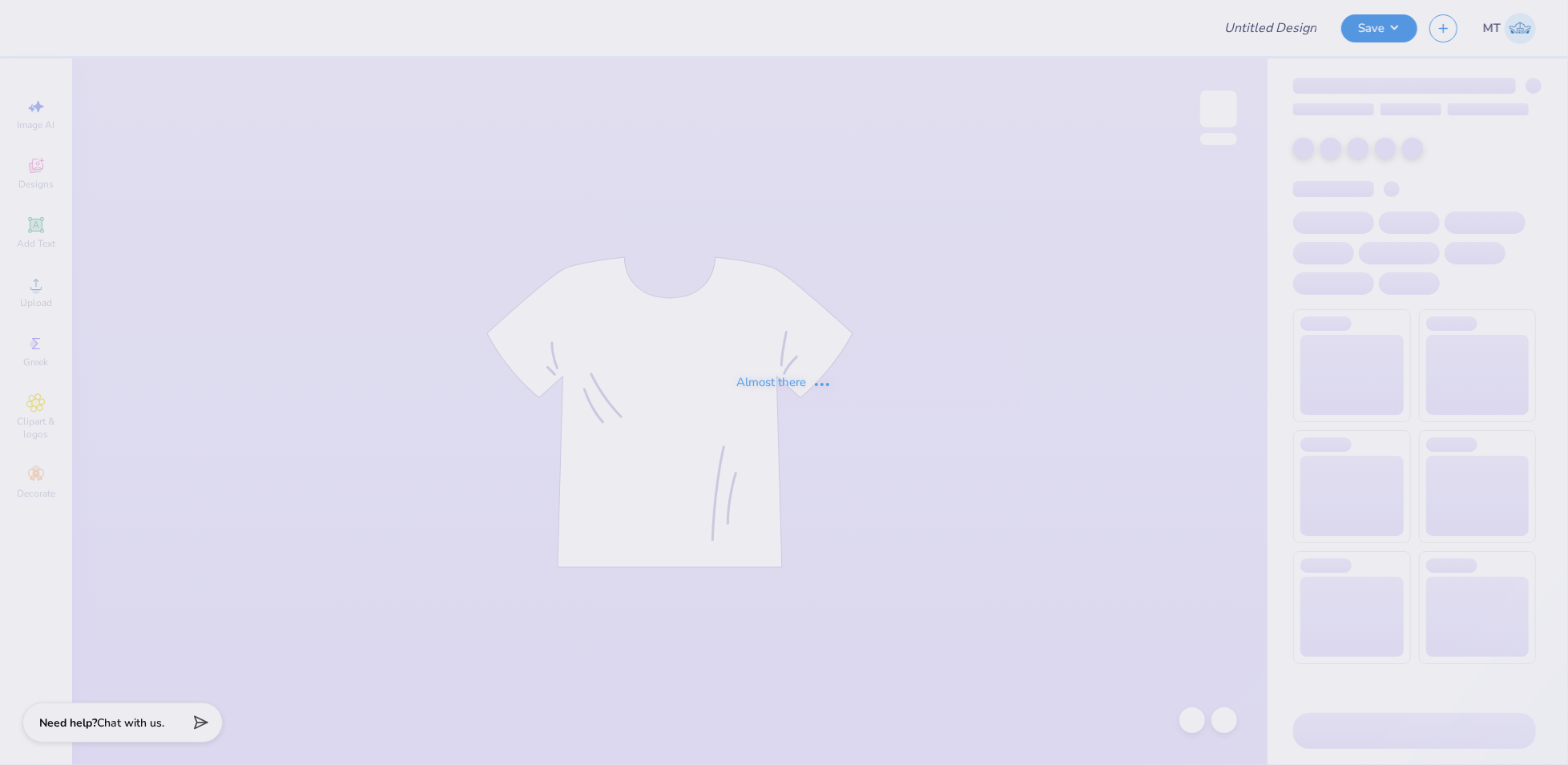
type input "FPS239608"
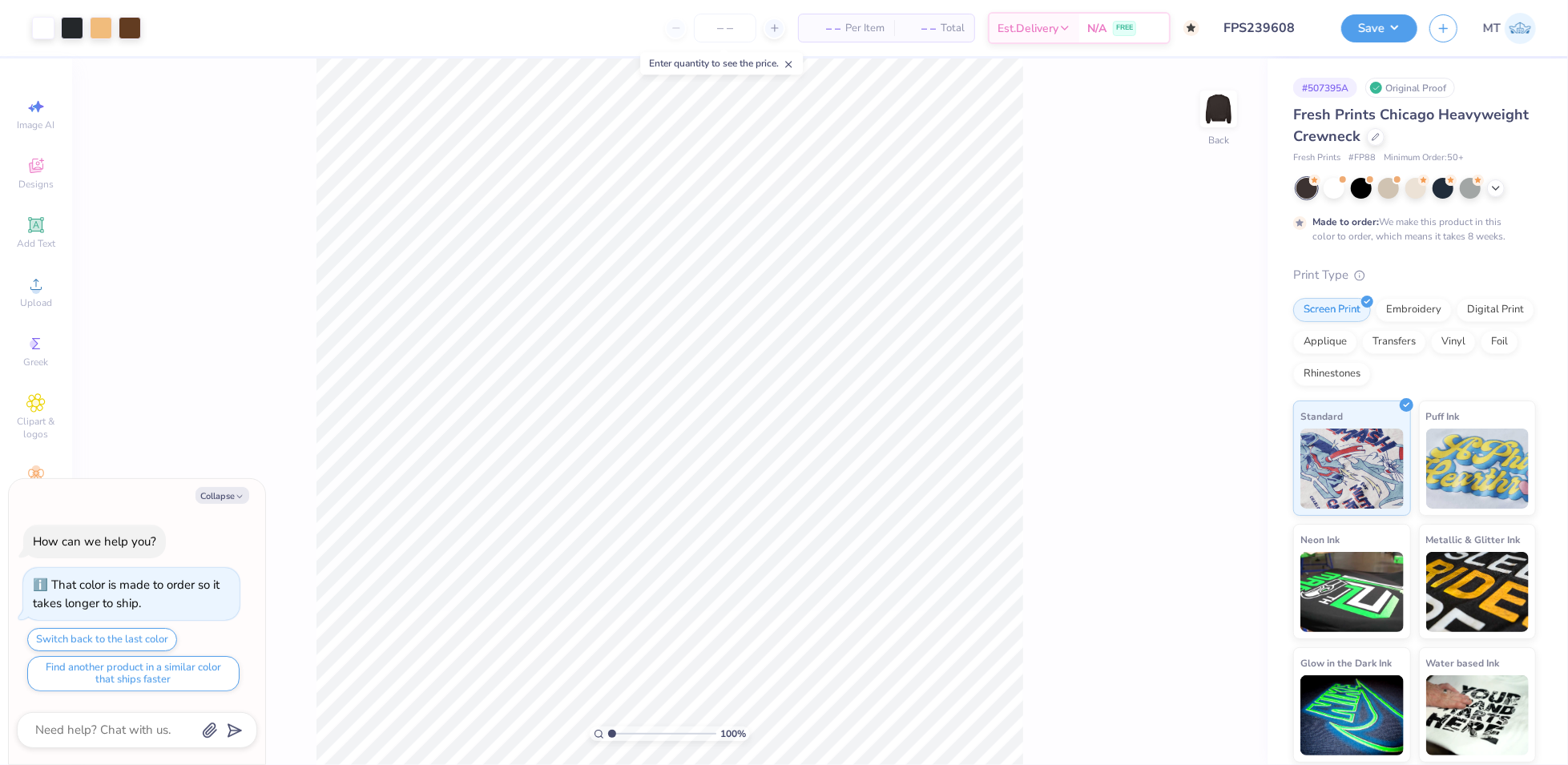
click at [207, 487] on div "Collapse How can we help you? That color is made to order so it takes longer to…" at bounding box center [138, 623] width 257 height 286
click at [200, 494] on button "Collapse" at bounding box center [222, 495] width 54 height 17
type textarea "x"
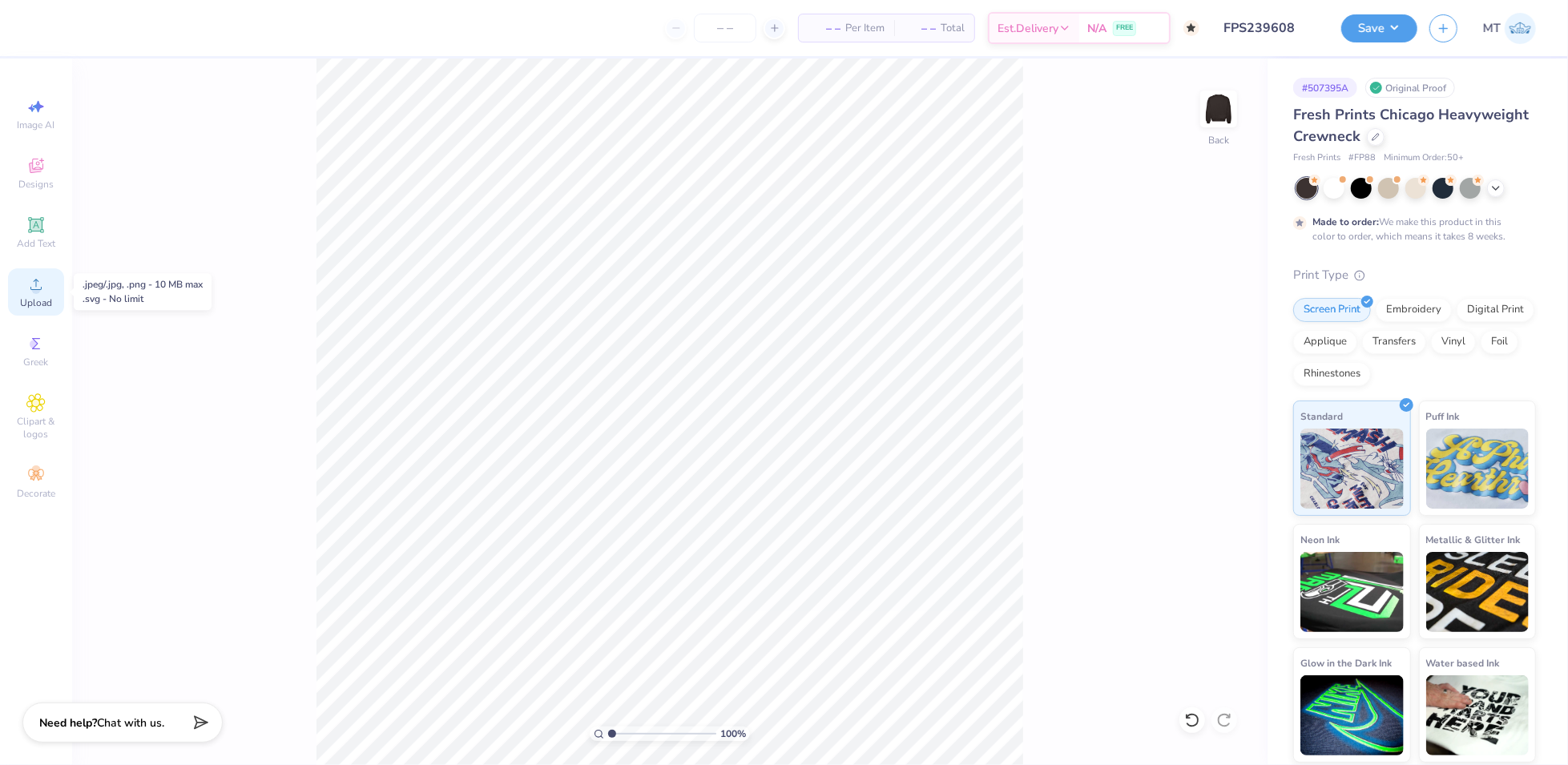
click at [22, 290] on div "Upload" at bounding box center [36, 293] width 56 height 48
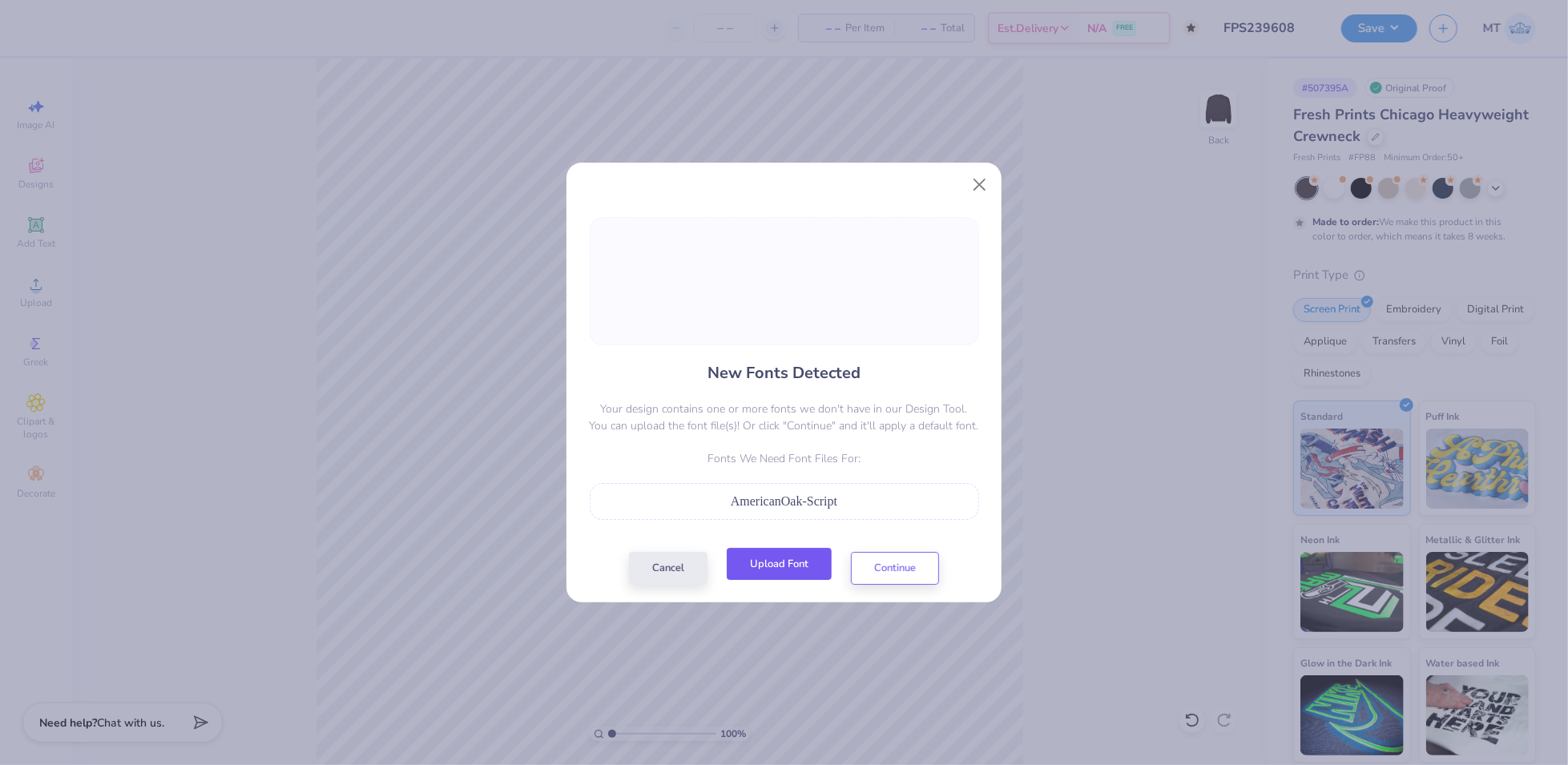
click at [778, 565] on button "Upload Font" at bounding box center [779, 565] width 105 height 33
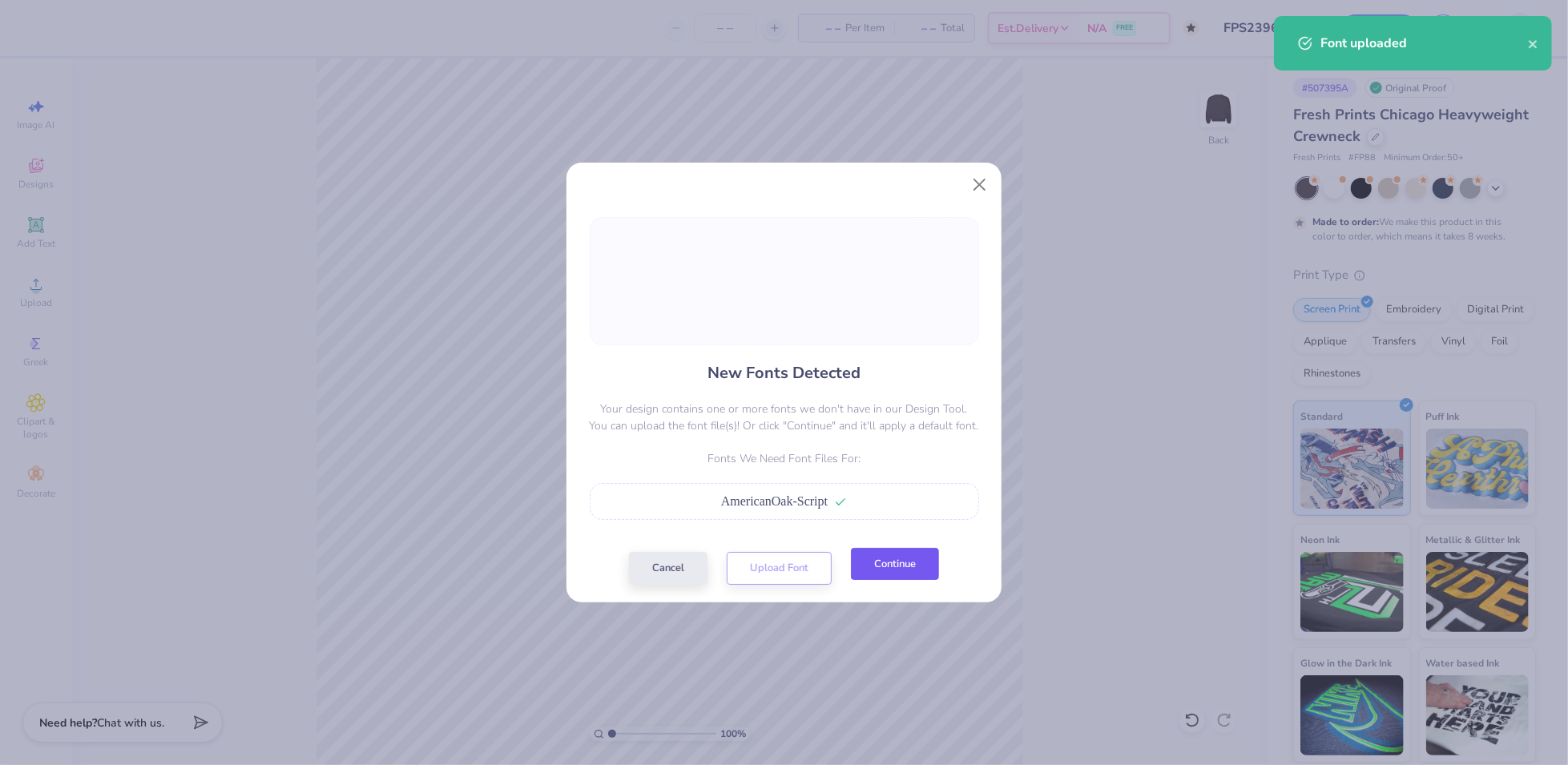
click at [909, 560] on button "Continue" at bounding box center [895, 565] width 88 height 33
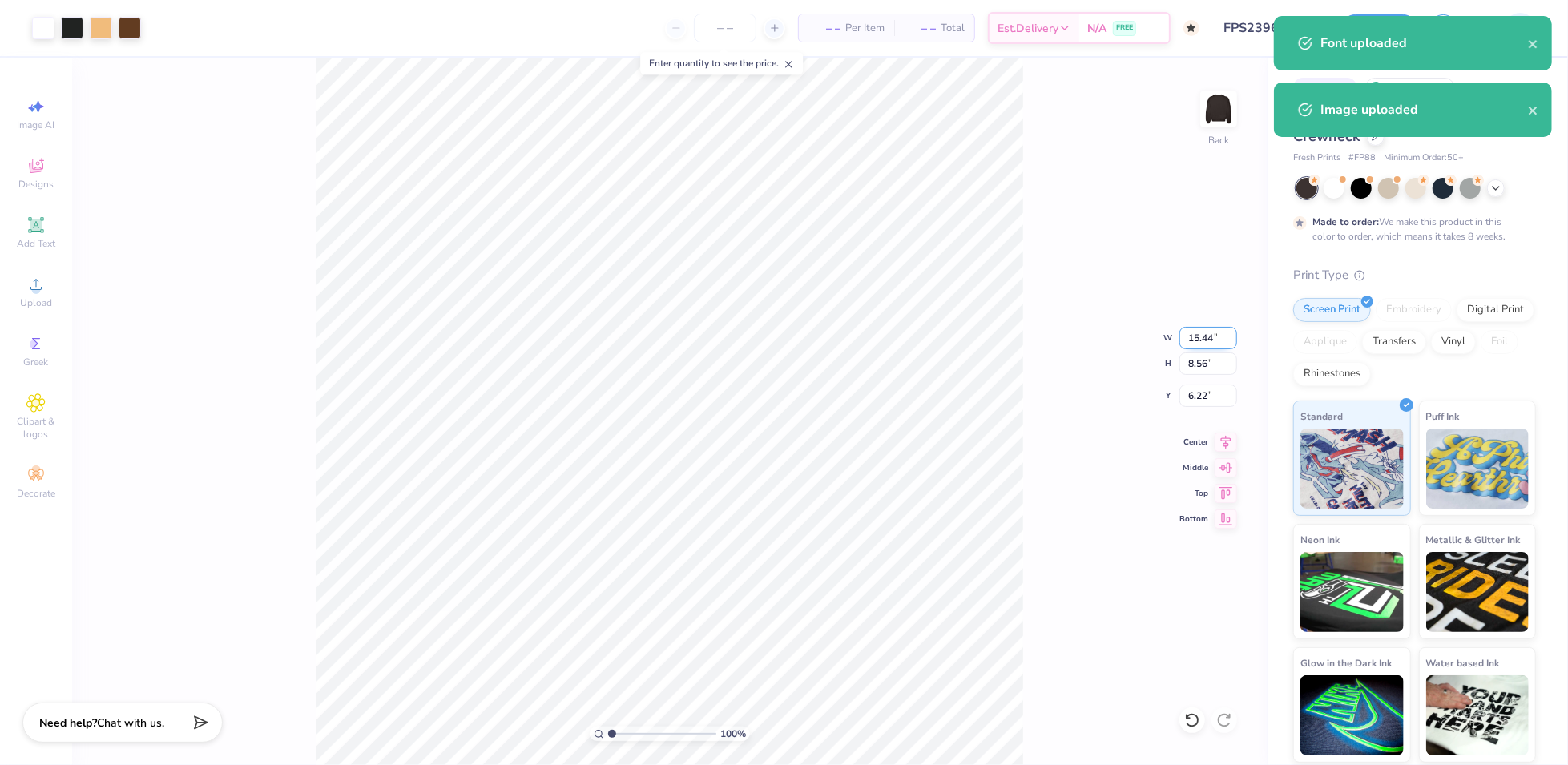
click at [1195, 339] on input "15.44" at bounding box center [1208, 338] width 58 height 22
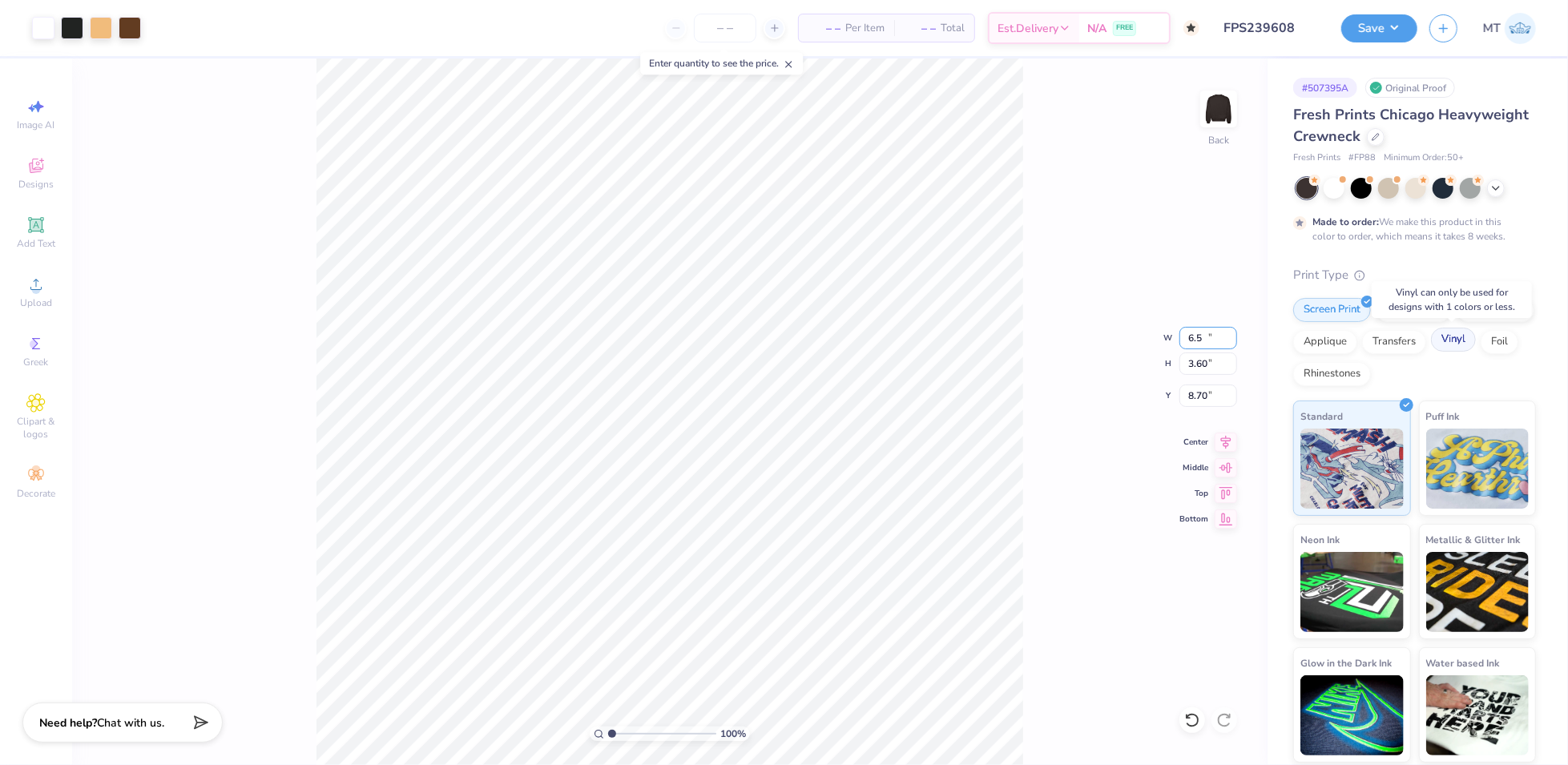
type input "6.50"
type input "3.60"
click at [1195, 396] on input "8.70" at bounding box center [1208, 395] width 58 height 22
type input "3.00"
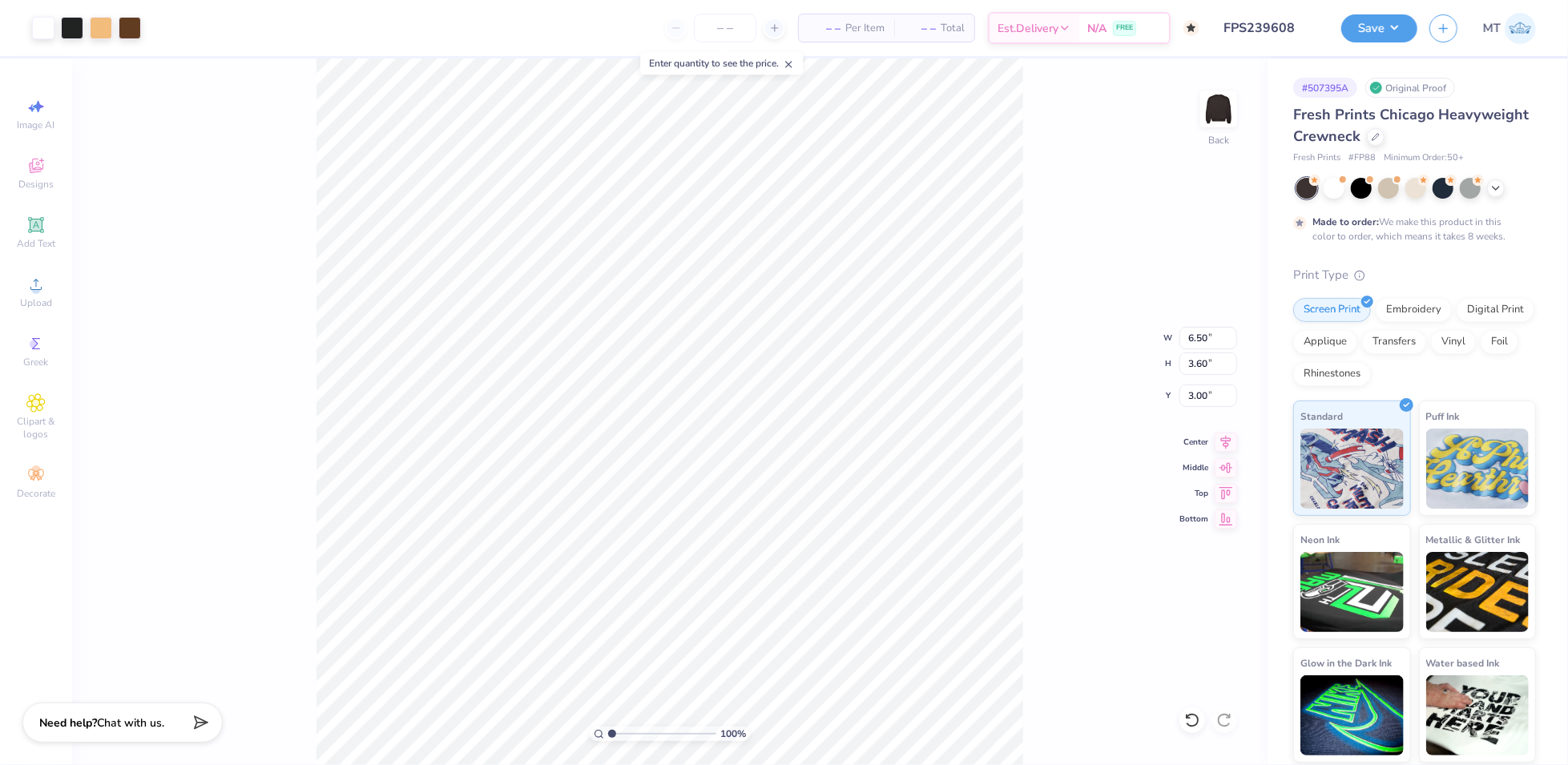
click at [1045, 285] on div "100 % Back W 6.50 6.50 " H 3.60 3.60 " Y 3.00 3.00 " Center Middle Top Bottom" at bounding box center [670, 412] width 1196 height 707
click at [1370, 27] on button "Save" at bounding box center [1379, 26] width 76 height 28
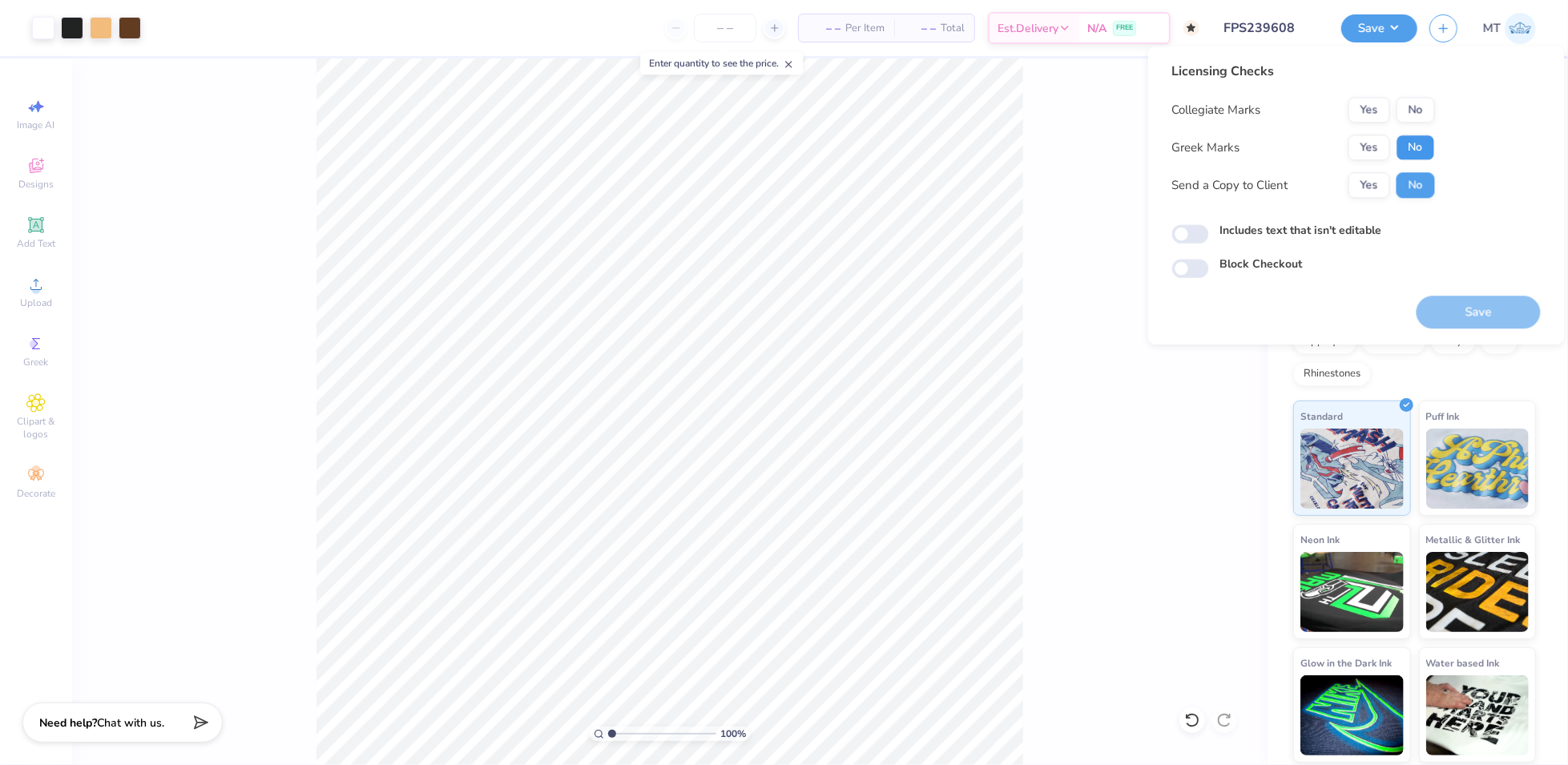
click at [1419, 149] on button "No" at bounding box center [1416, 148] width 39 height 26
click at [1420, 111] on button "No" at bounding box center [1416, 110] width 39 height 26
click at [1455, 309] on button "Save" at bounding box center [1478, 312] width 124 height 33
